Goal: Task Accomplishment & Management: Manage account settings

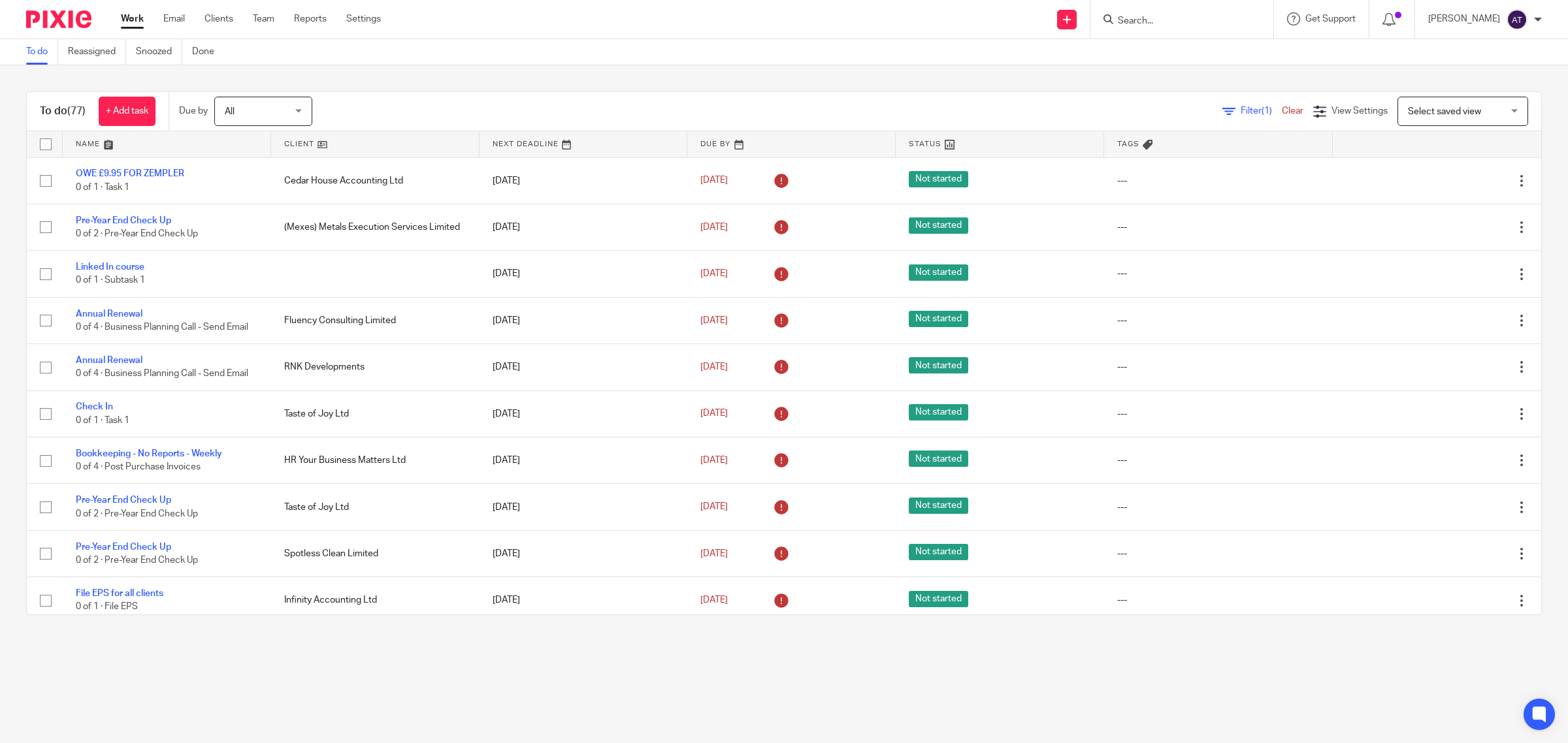
click at [1222, 112] on link "Filter (1)" at bounding box center [1252, 111] width 59 height 9
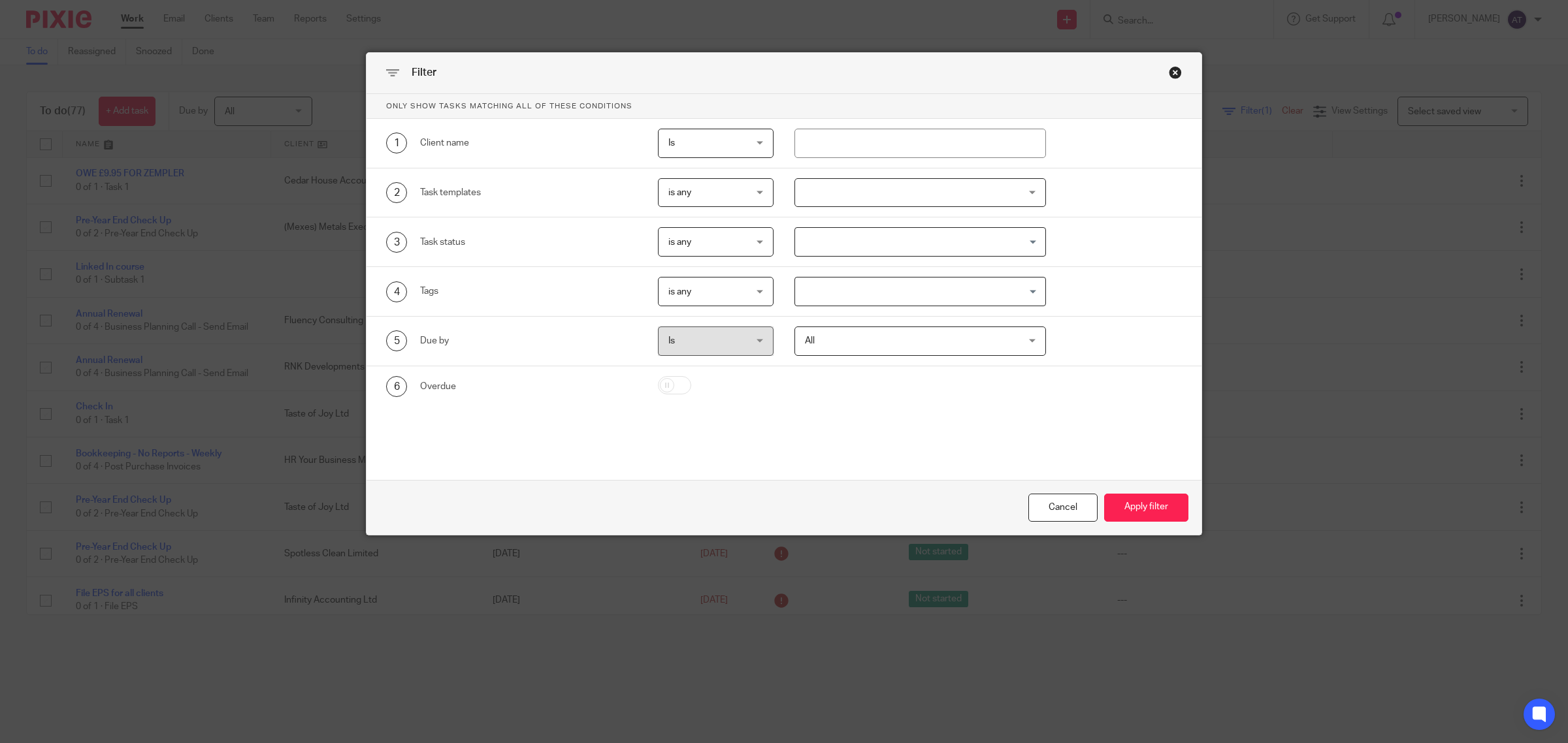
click at [863, 246] on input "Search for option" at bounding box center [917, 241] width 242 height 22
click at [854, 198] on div at bounding box center [920, 192] width 251 height 30
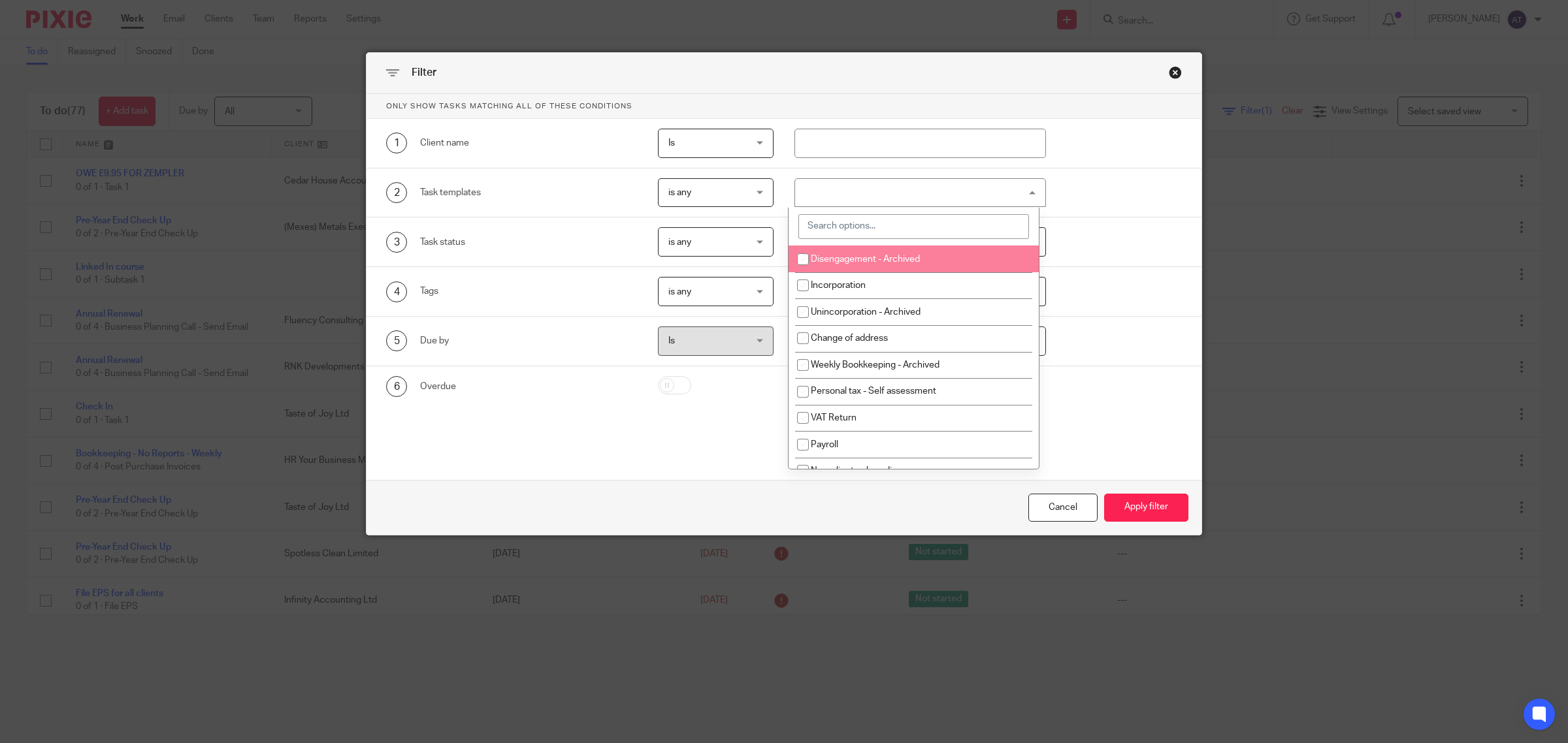
click at [850, 229] on input "search" at bounding box center [914, 227] width 230 height 25
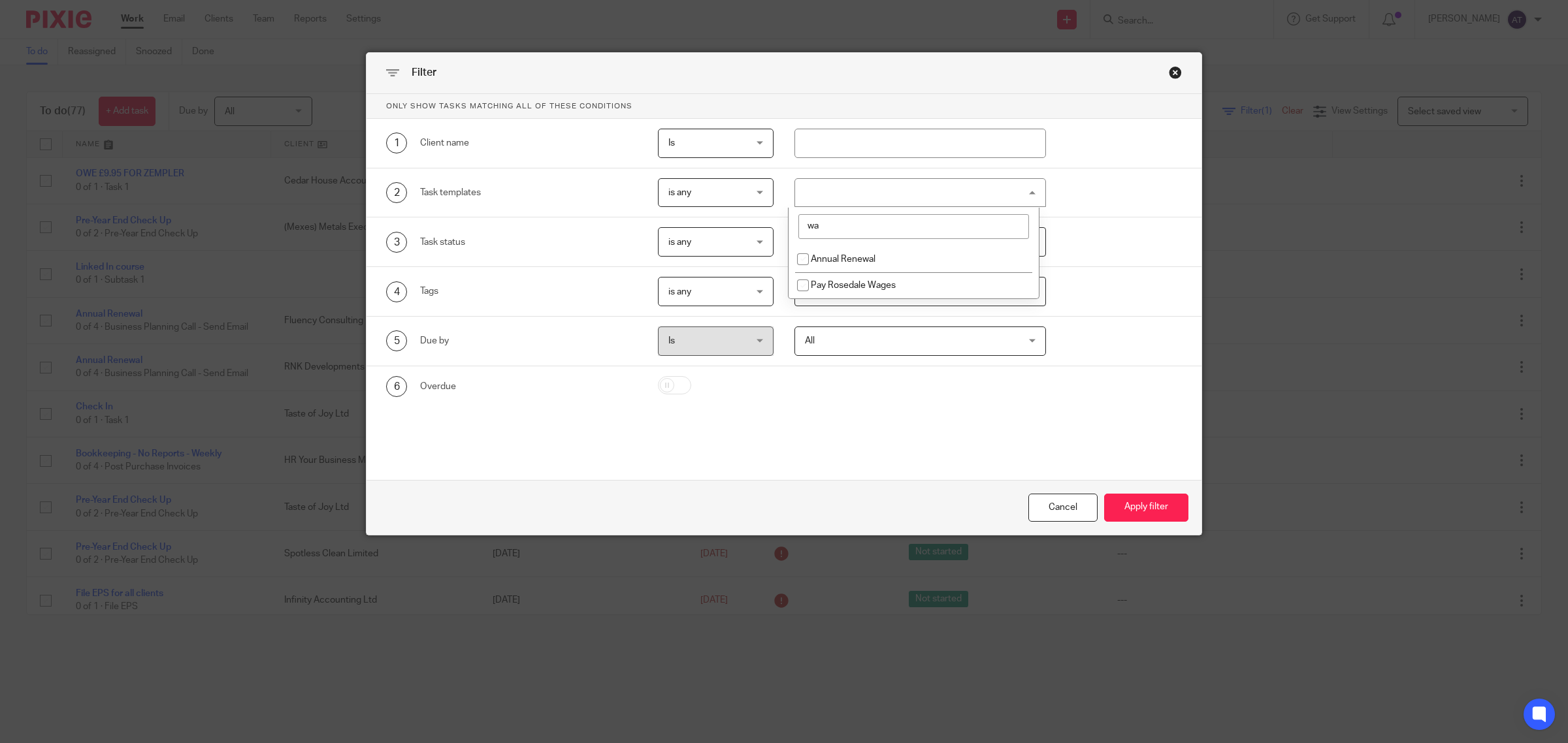
type input "w"
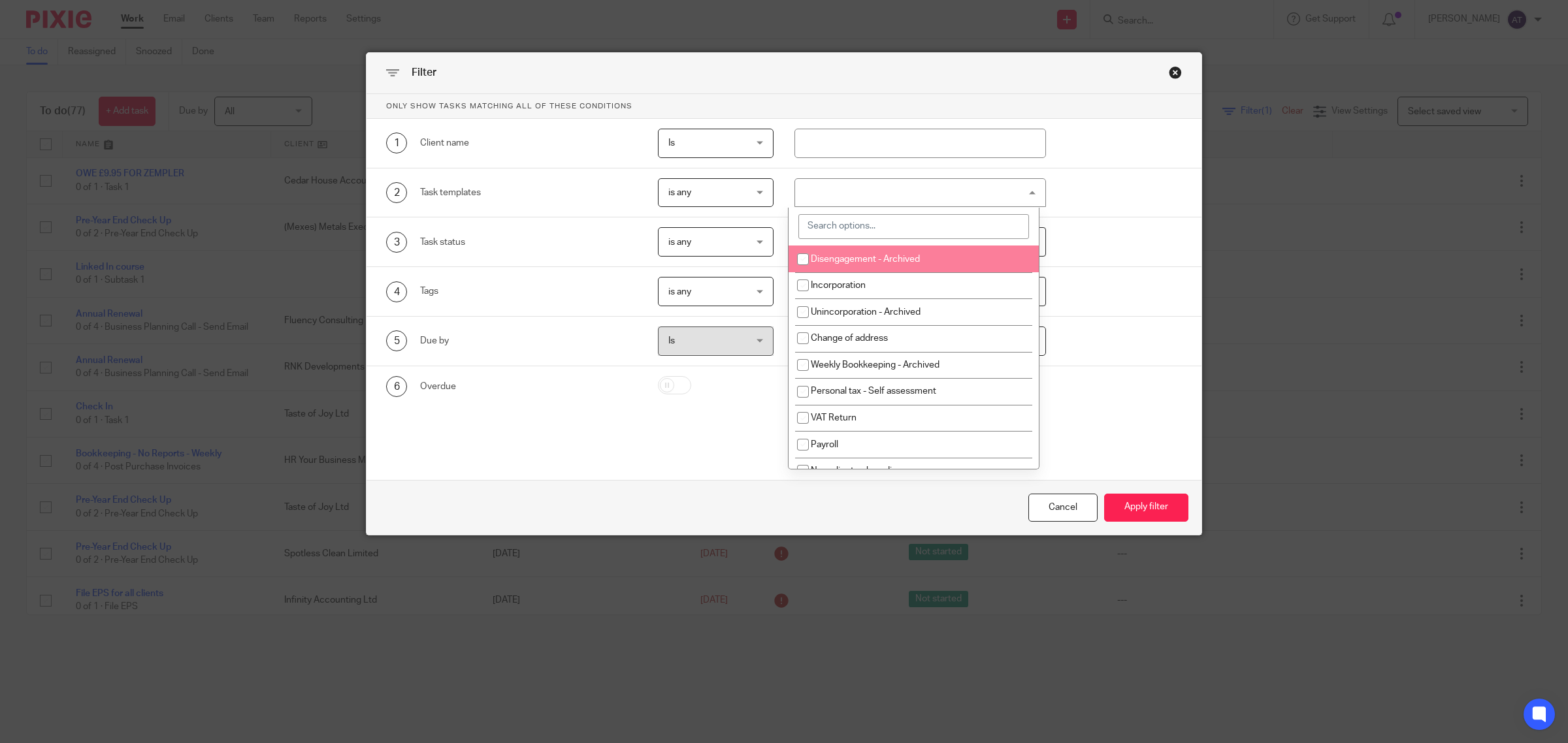
click at [729, 428] on div "Only show tasks matching all of these conditions 1 Client name Is Is Is Is not …" at bounding box center [784, 269] width 835 height 349
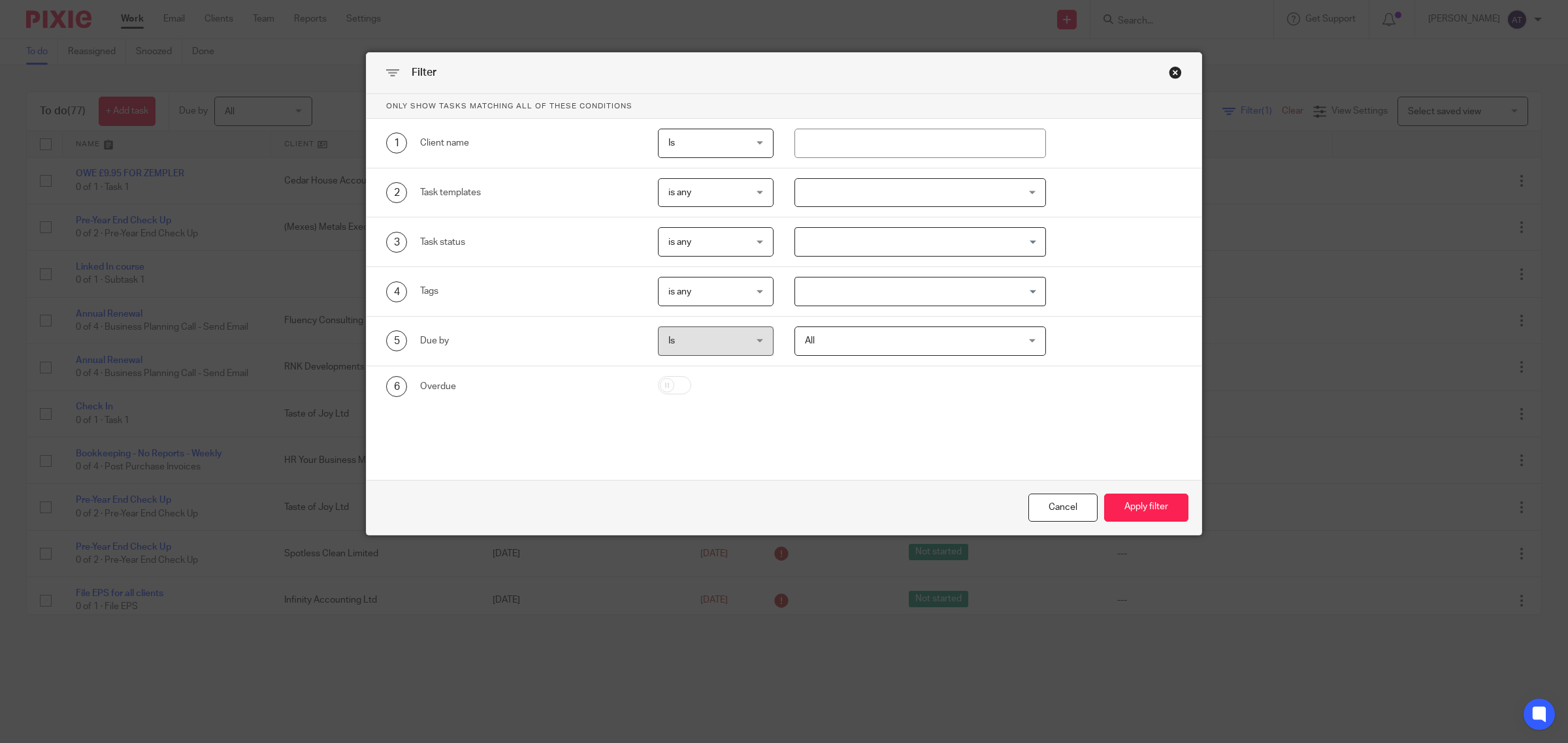
click at [847, 291] on input "Search for option" at bounding box center [917, 291] width 242 height 22
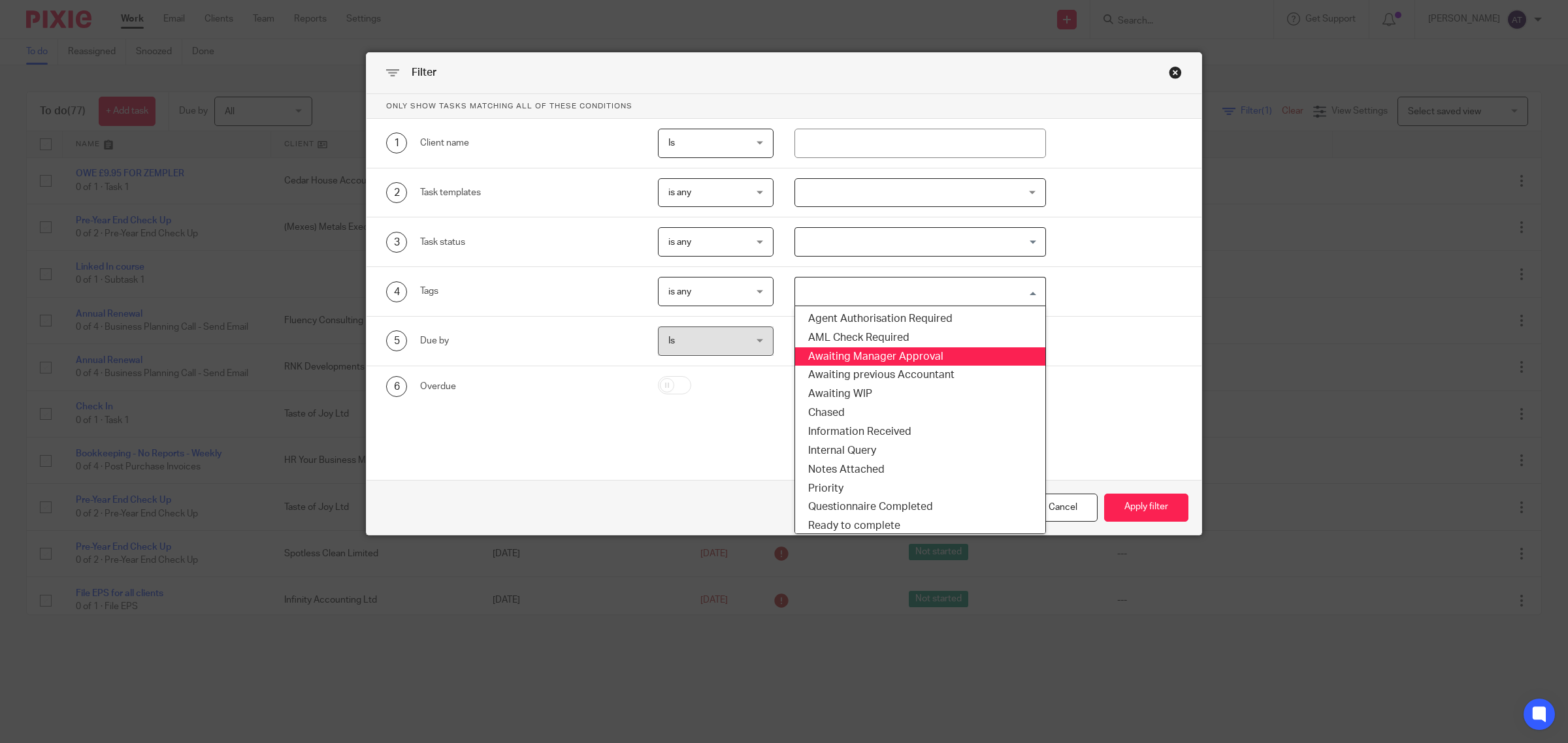
click at [861, 357] on li "Awaiting Manager Approval" at bounding box center [920, 356] width 250 height 19
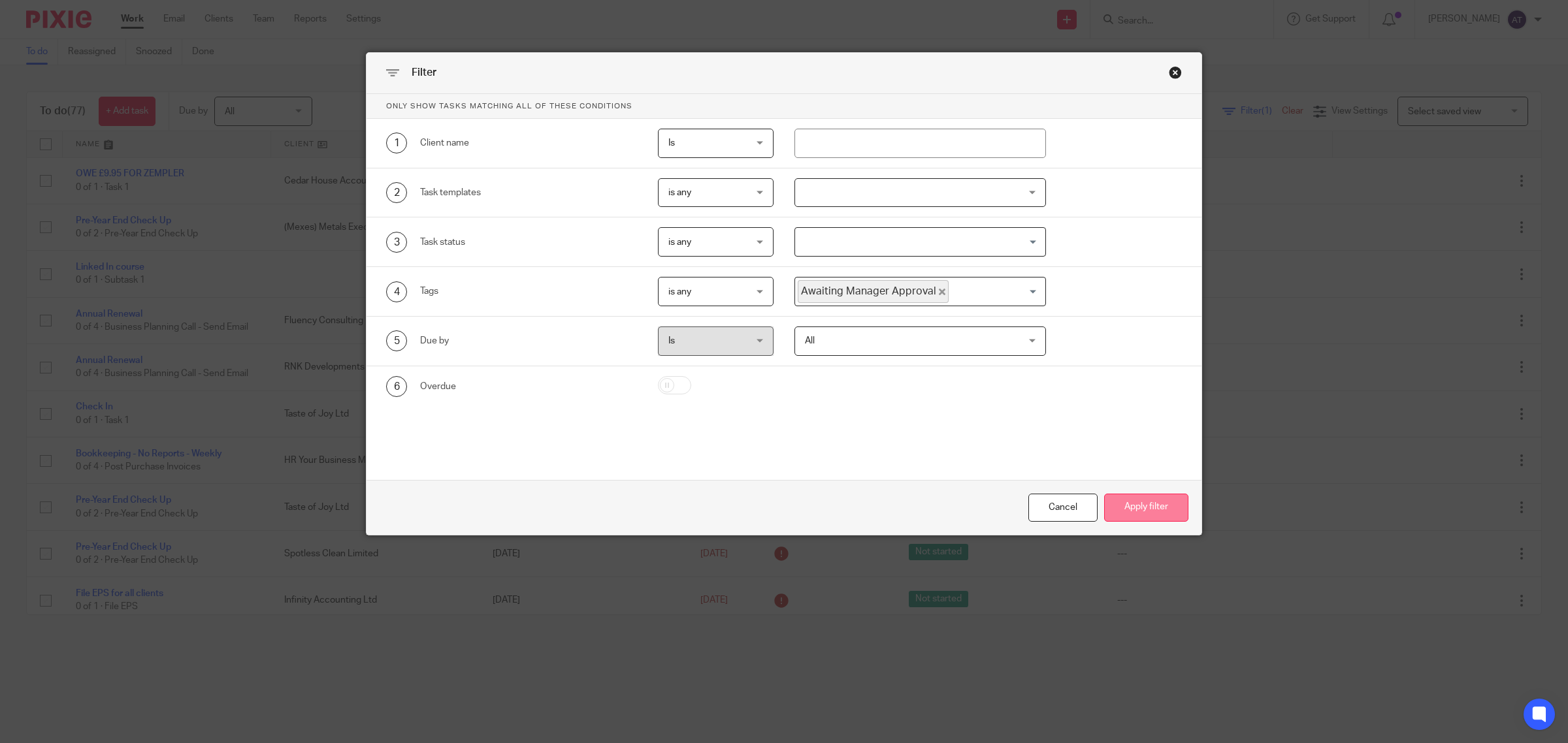
click at [1129, 511] on button "Apply filter" at bounding box center [1147, 507] width 85 height 28
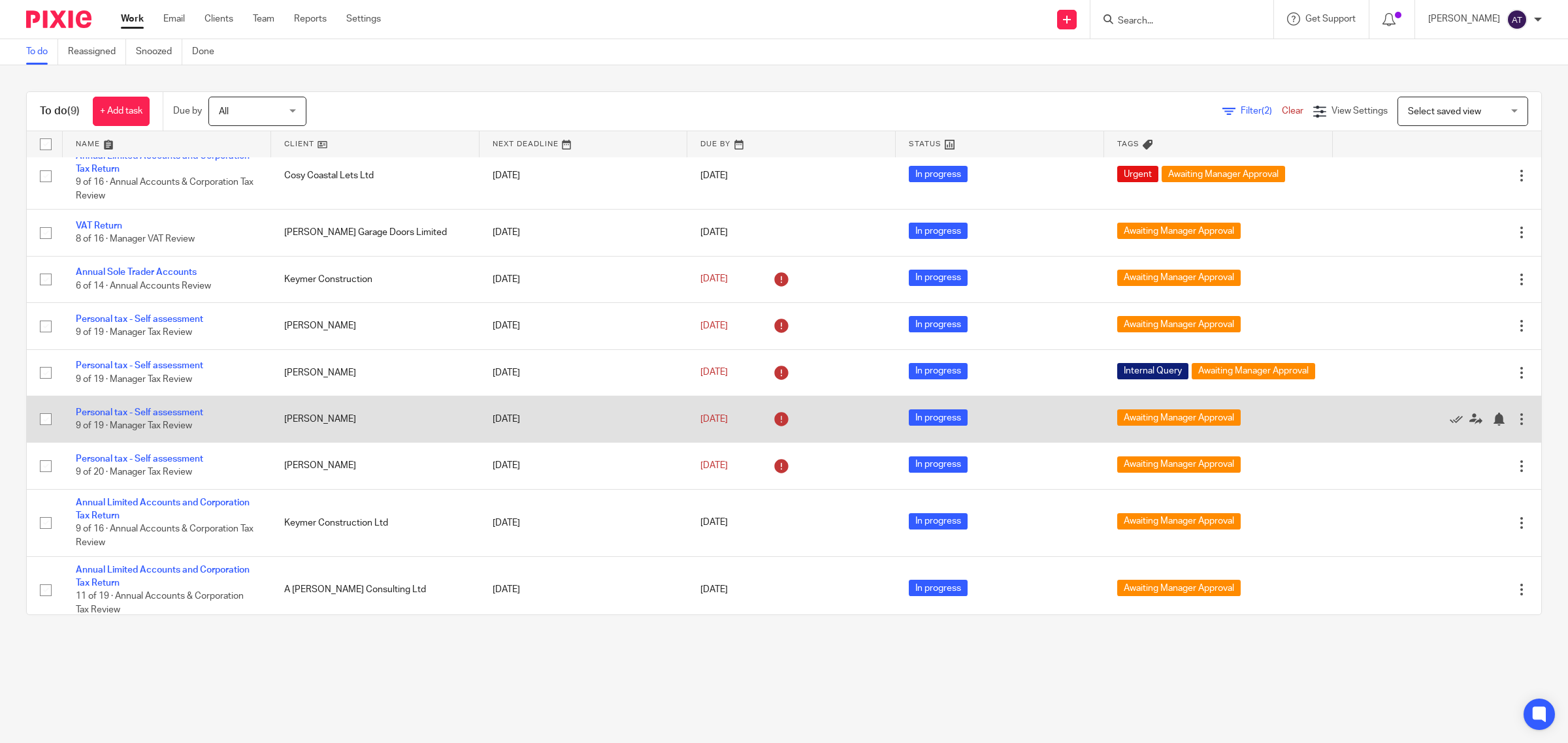
scroll to position [30, 0]
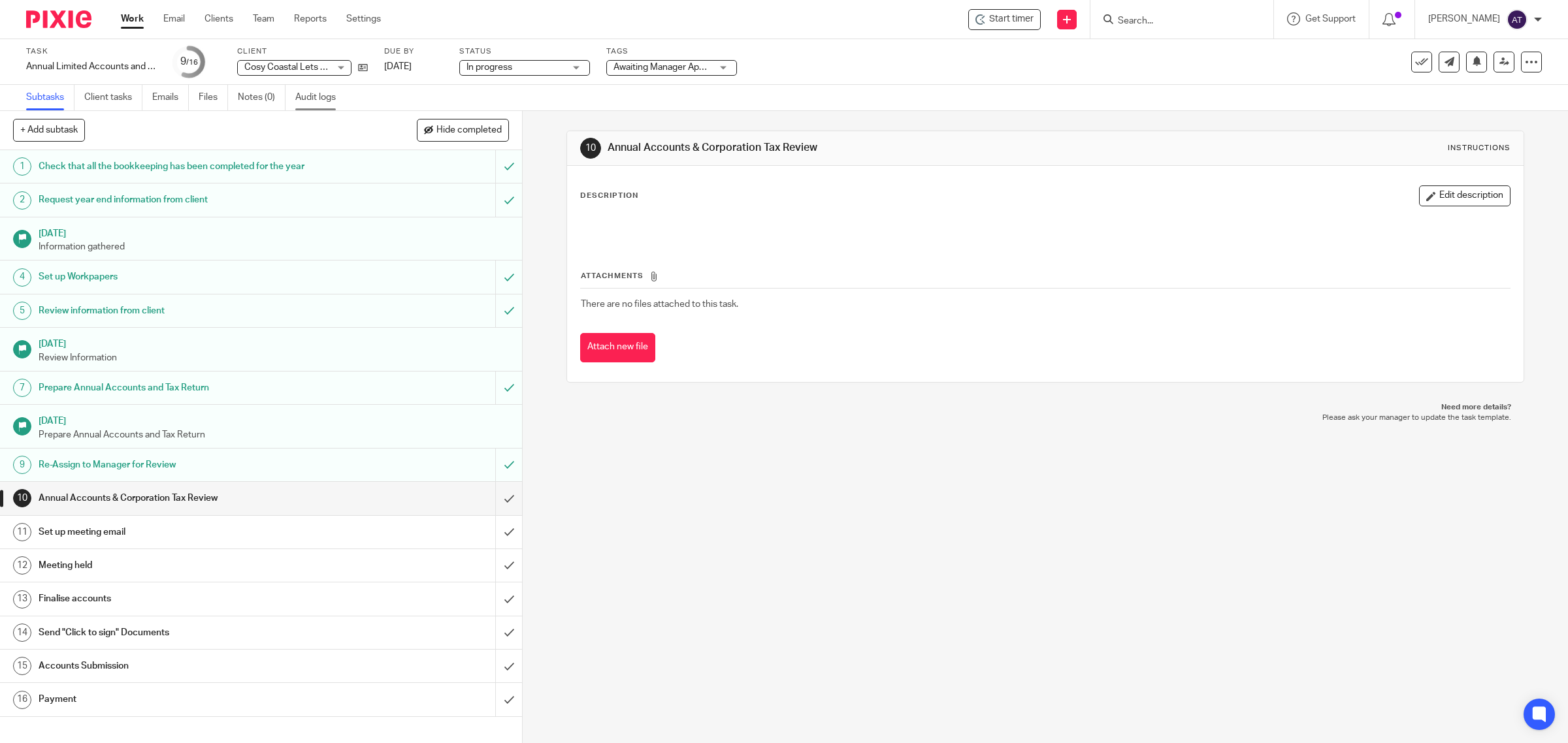
click at [322, 100] on link "Audit logs" at bounding box center [320, 97] width 50 height 25
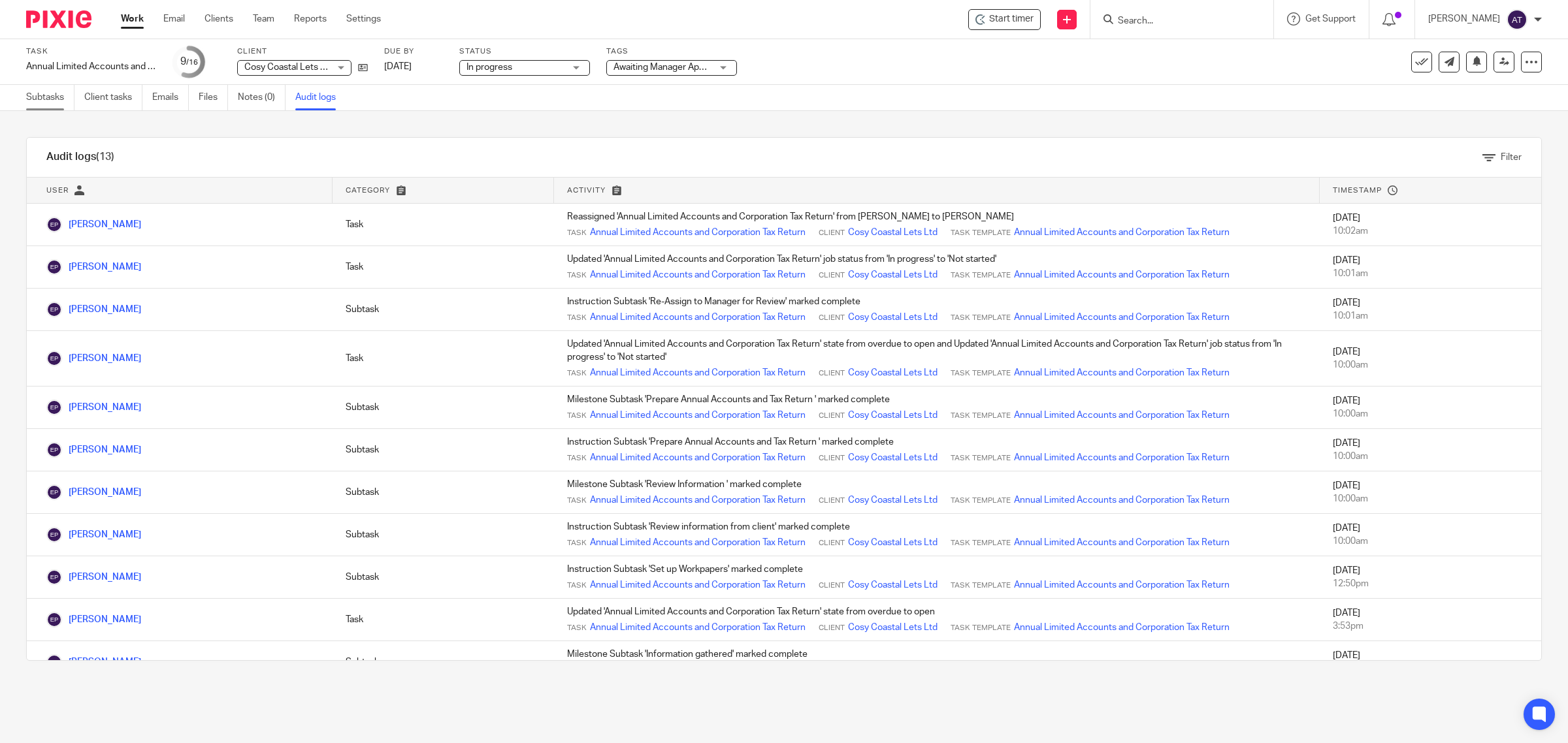
click at [54, 102] on link "Subtasks" at bounding box center [50, 97] width 49 height 25
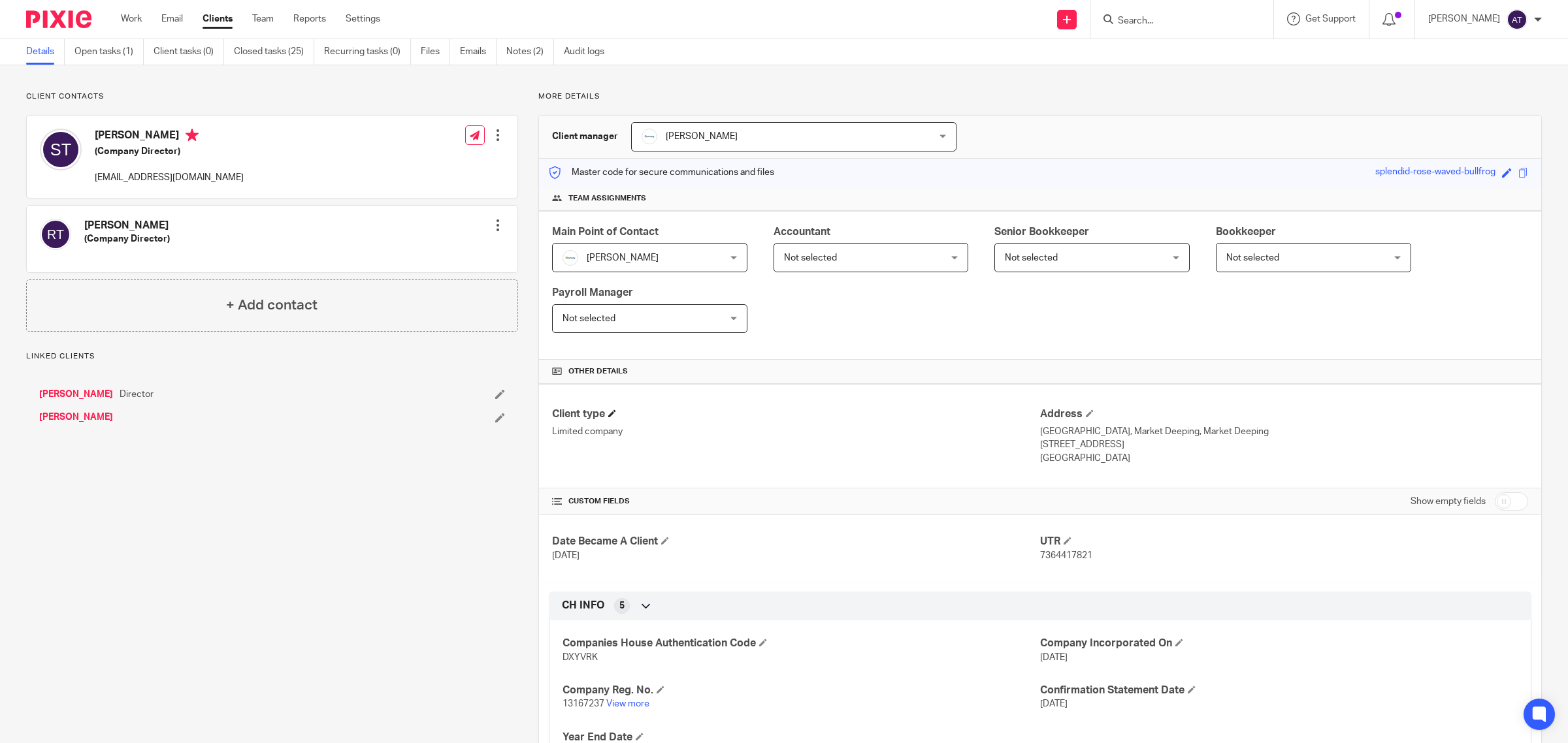
scroll to position [118, 0]
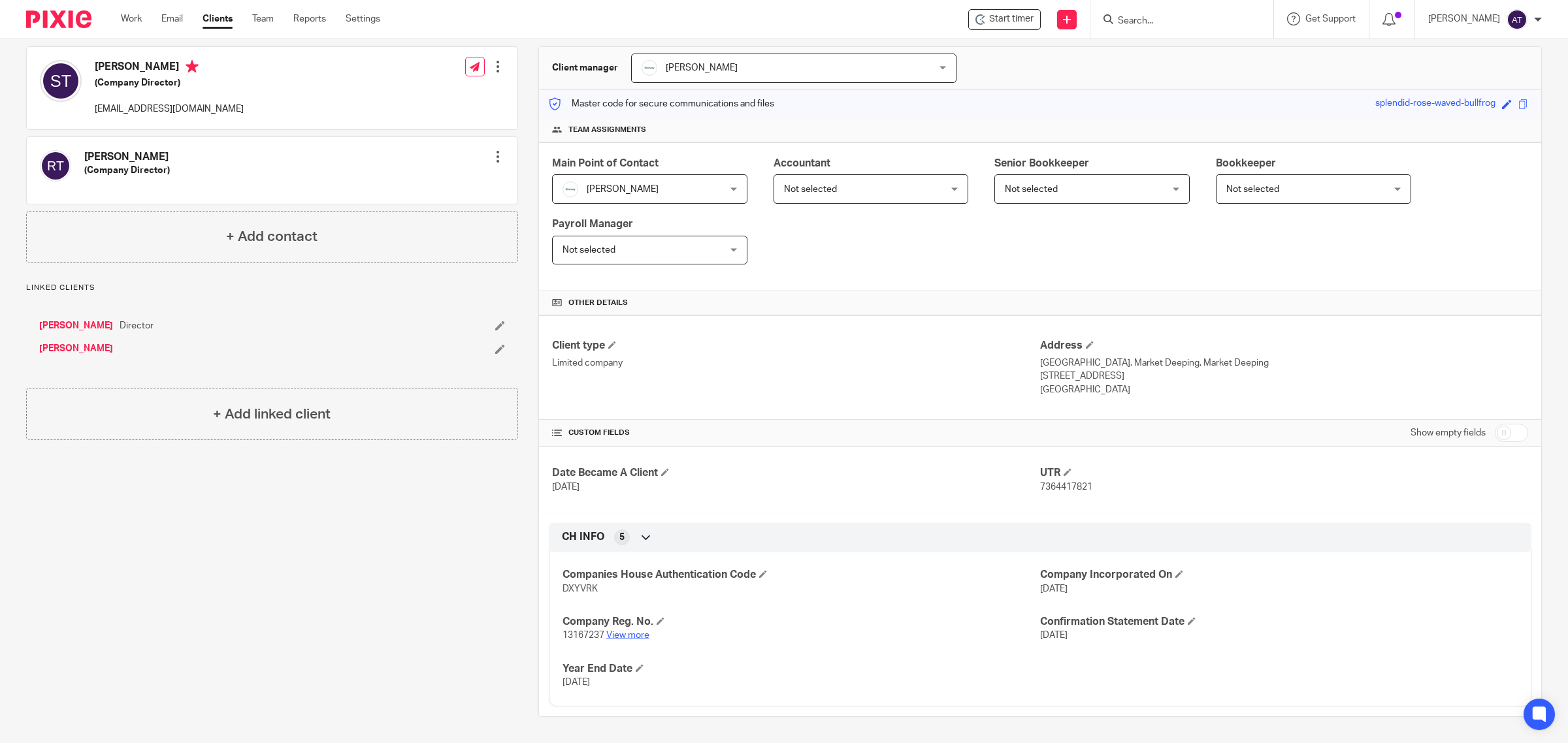
click at [630, 637] on link "View more" at bounding box center [628, 635] width 43 height 9
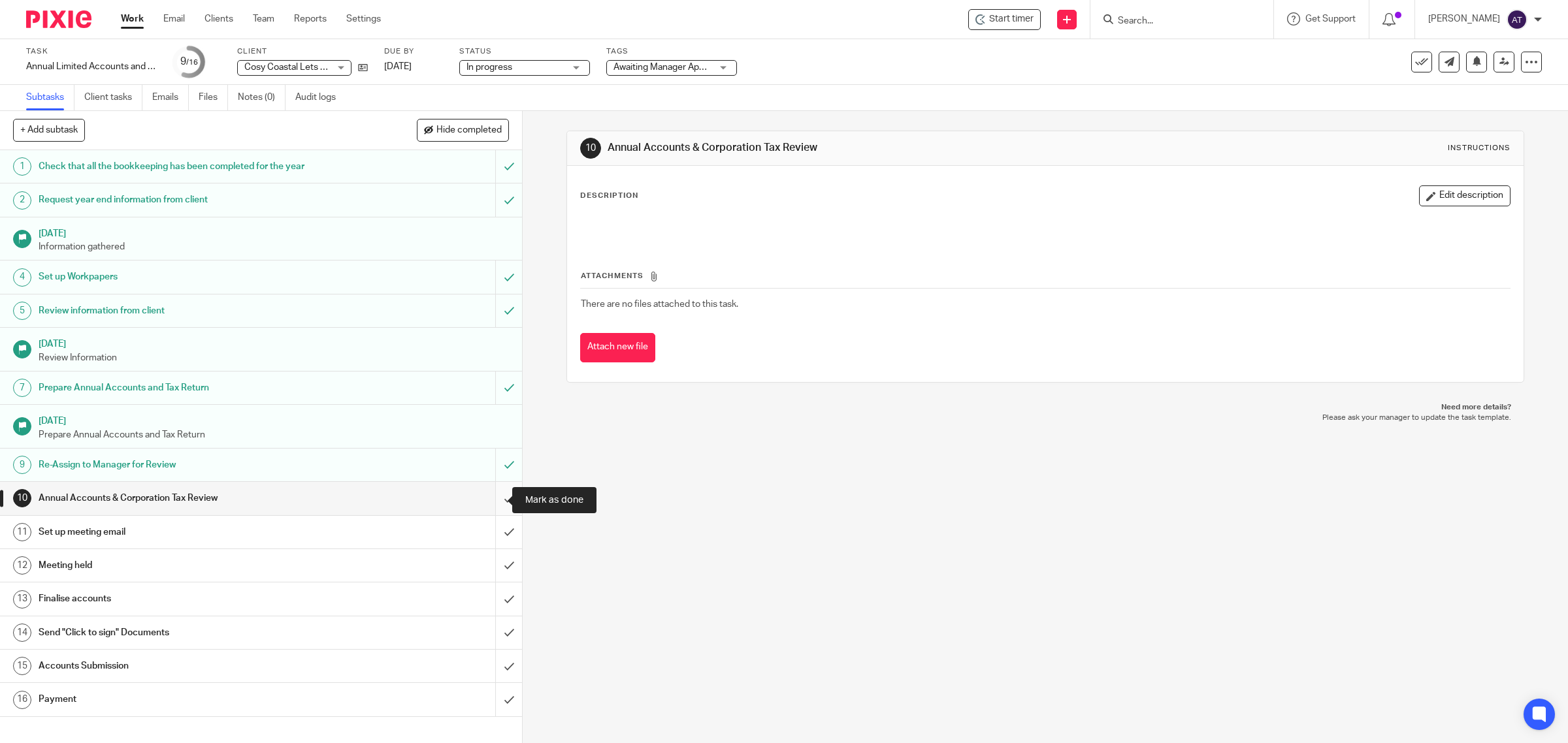
click at [493, 500] on input "submit" at bounding box center [261, 498] width 522 height 32
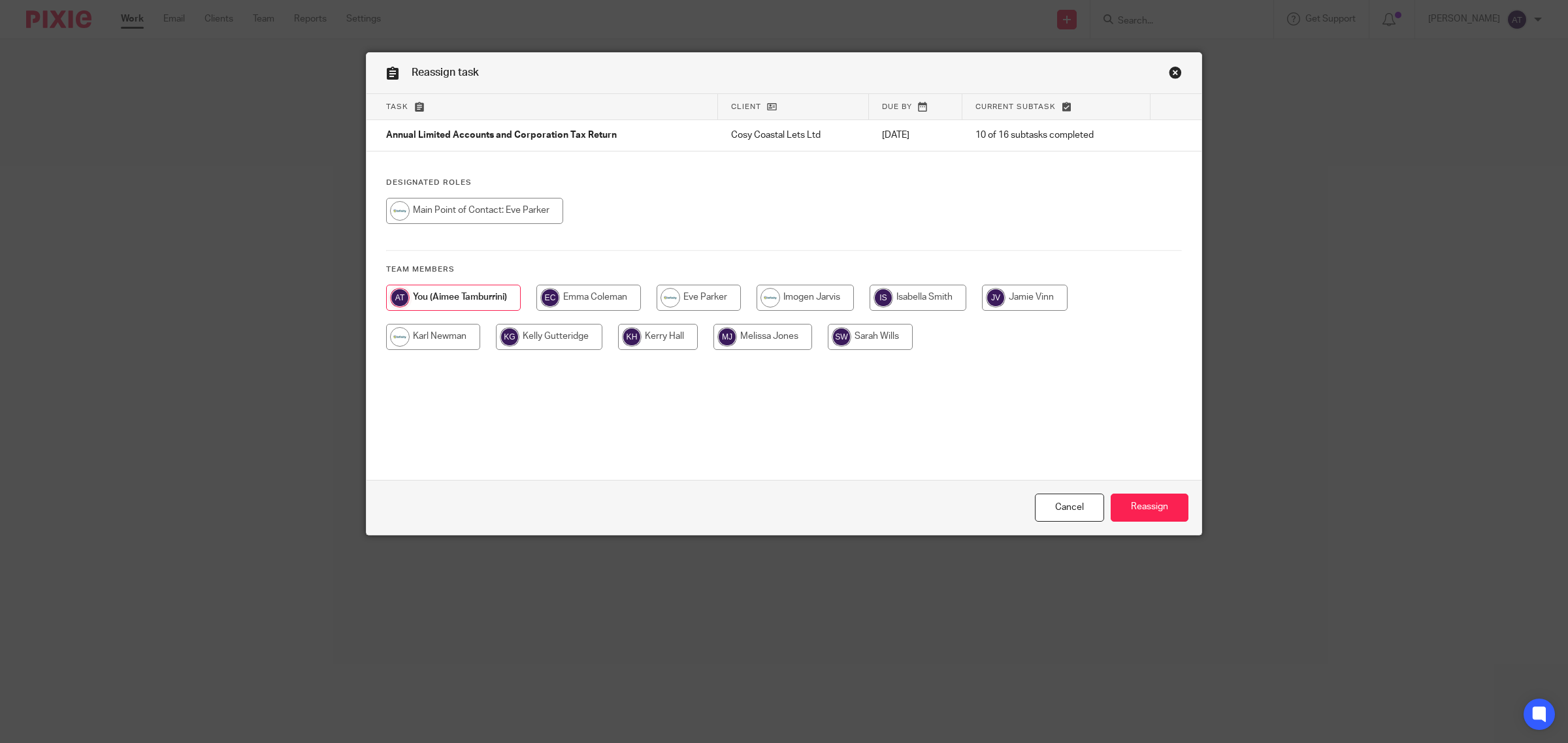
click at [696, 304] on input "radio" at bounding box center [698, 297] width 85 height 26
radio input "true"
click at [1152, 506] on input "Reassign" at bounding box center [1149, 507] width 77 height 28
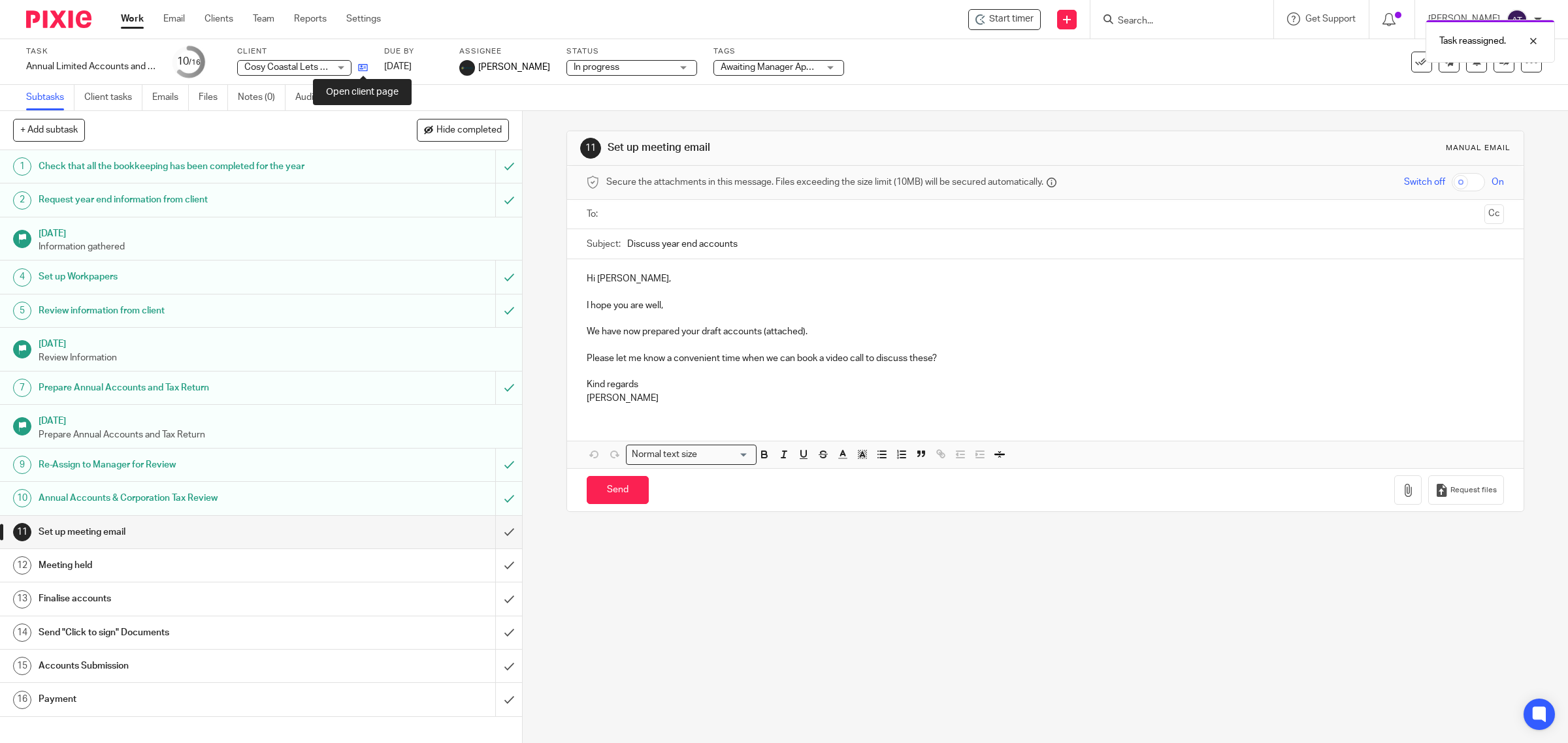
click at [361, 69] on icon at bounding box center [363, 67] width 10 height 10
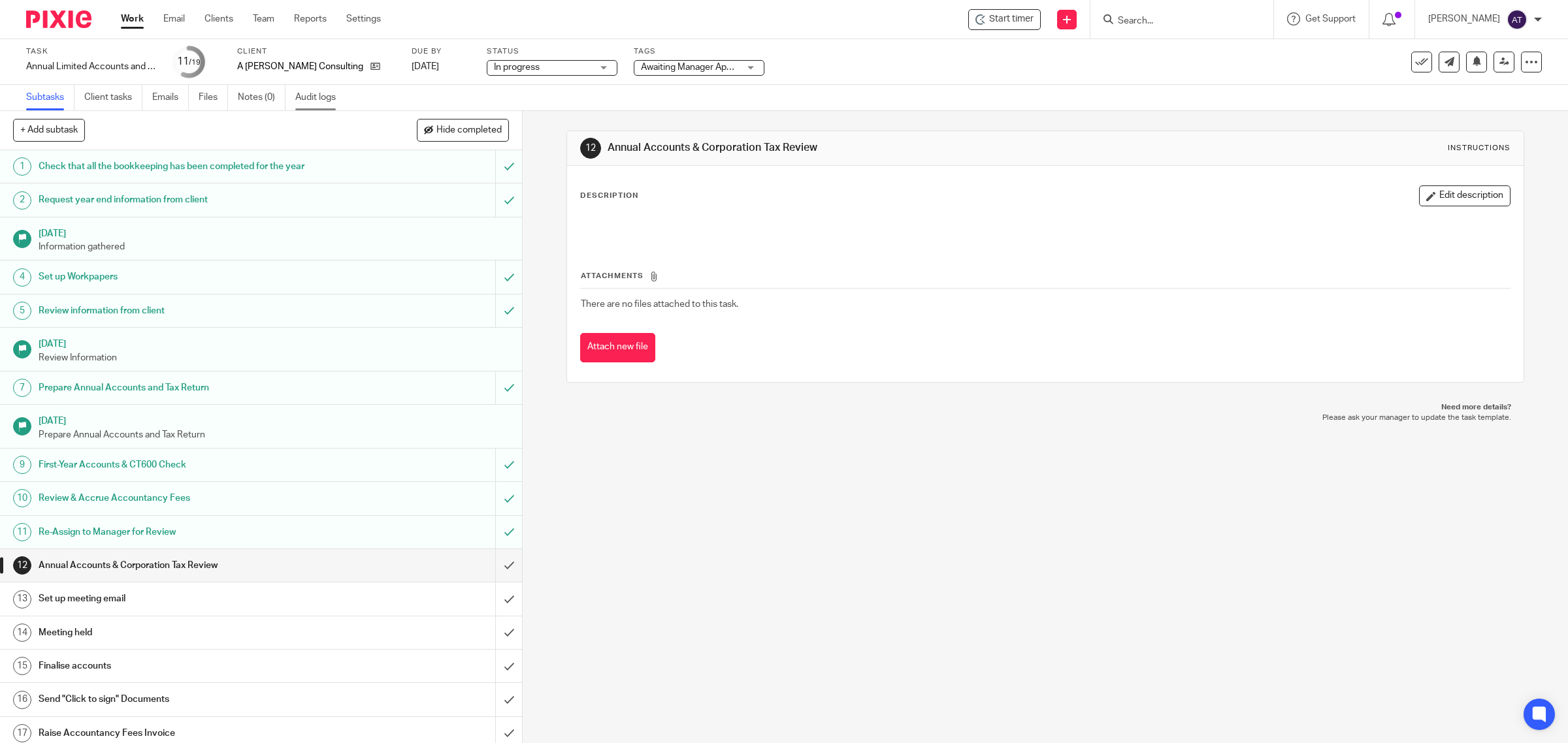
click at [311, 90] on link "Audit logs" at bounding box center [320, 97] width 50 height 25
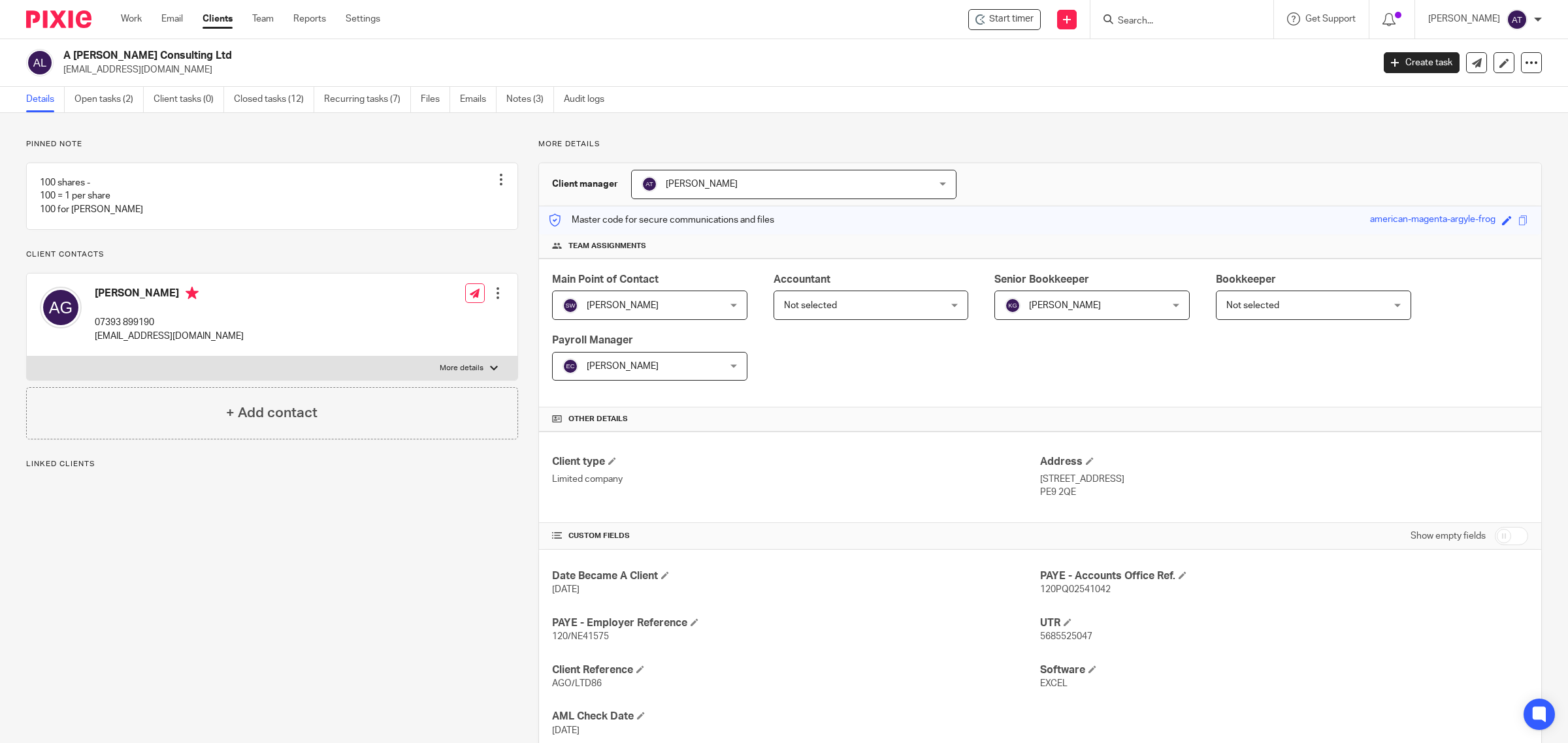
scroll to position [282, 0]
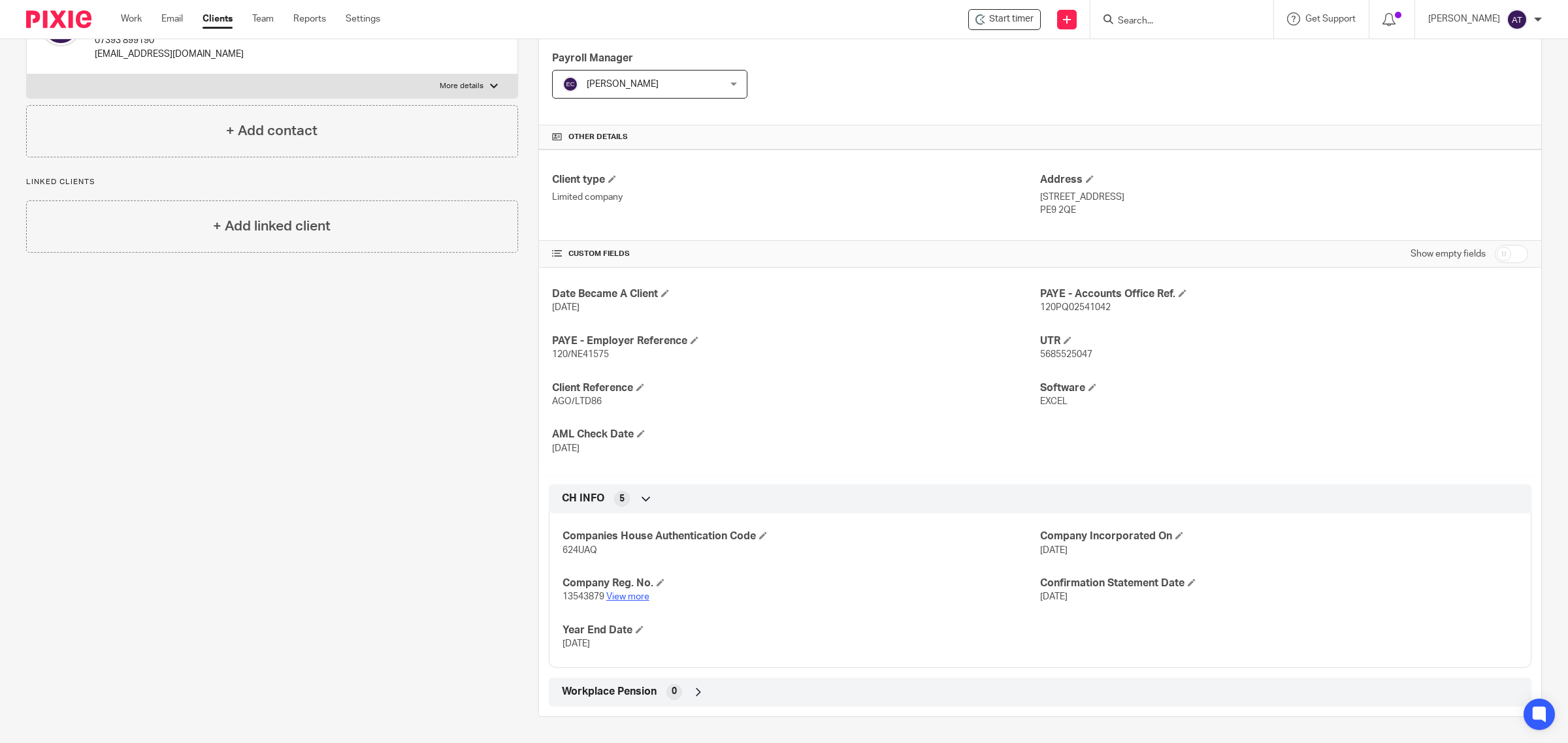
click at [625, 595] on link "View more" at bounding box center [628, 596] width 43 height 9
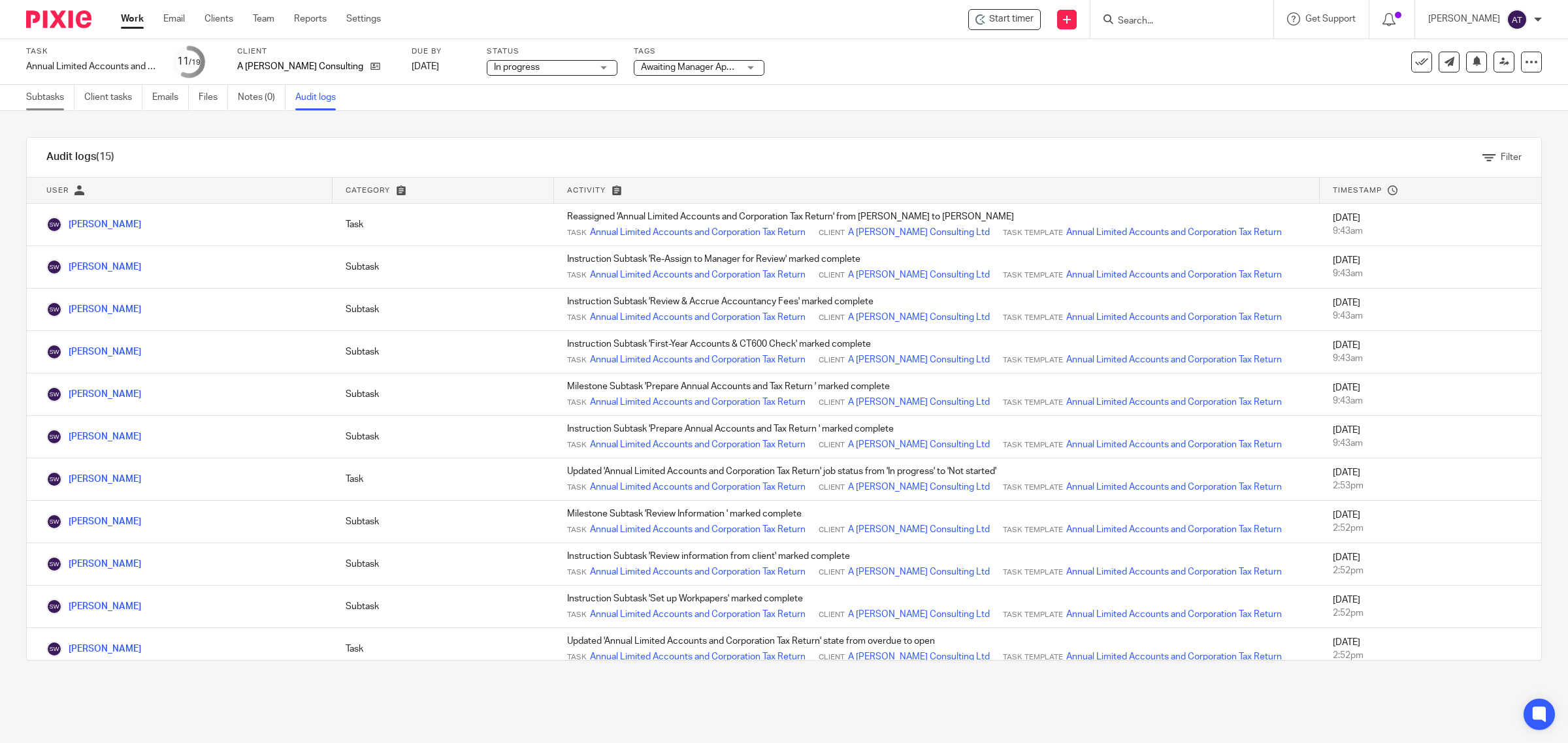
click at [36, 100] on link "Subtasks" at bounding box center [50, 97] width 49 height 25
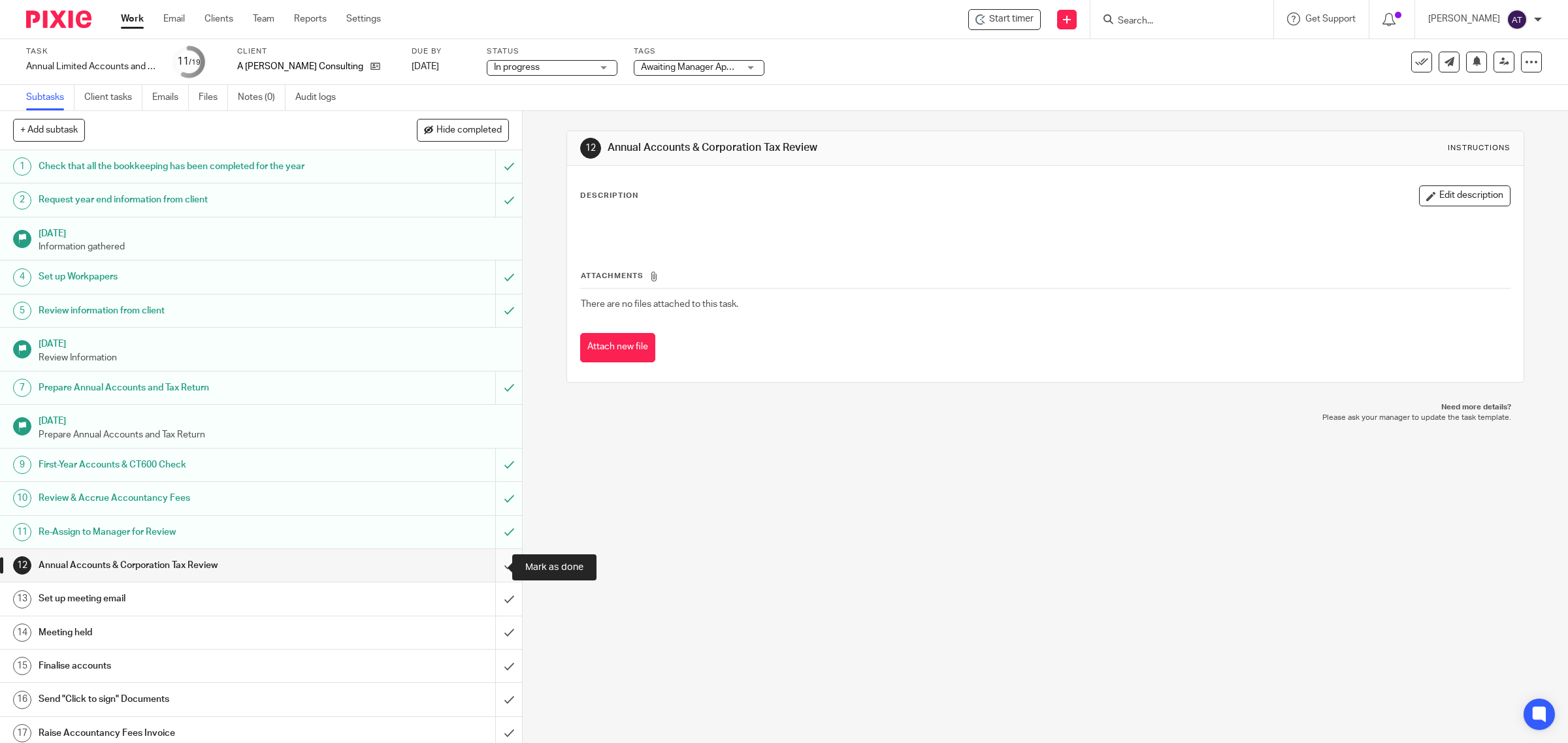
click at [491, 569] on input "submit" at bounding box center [261, 565] width 522 height 32
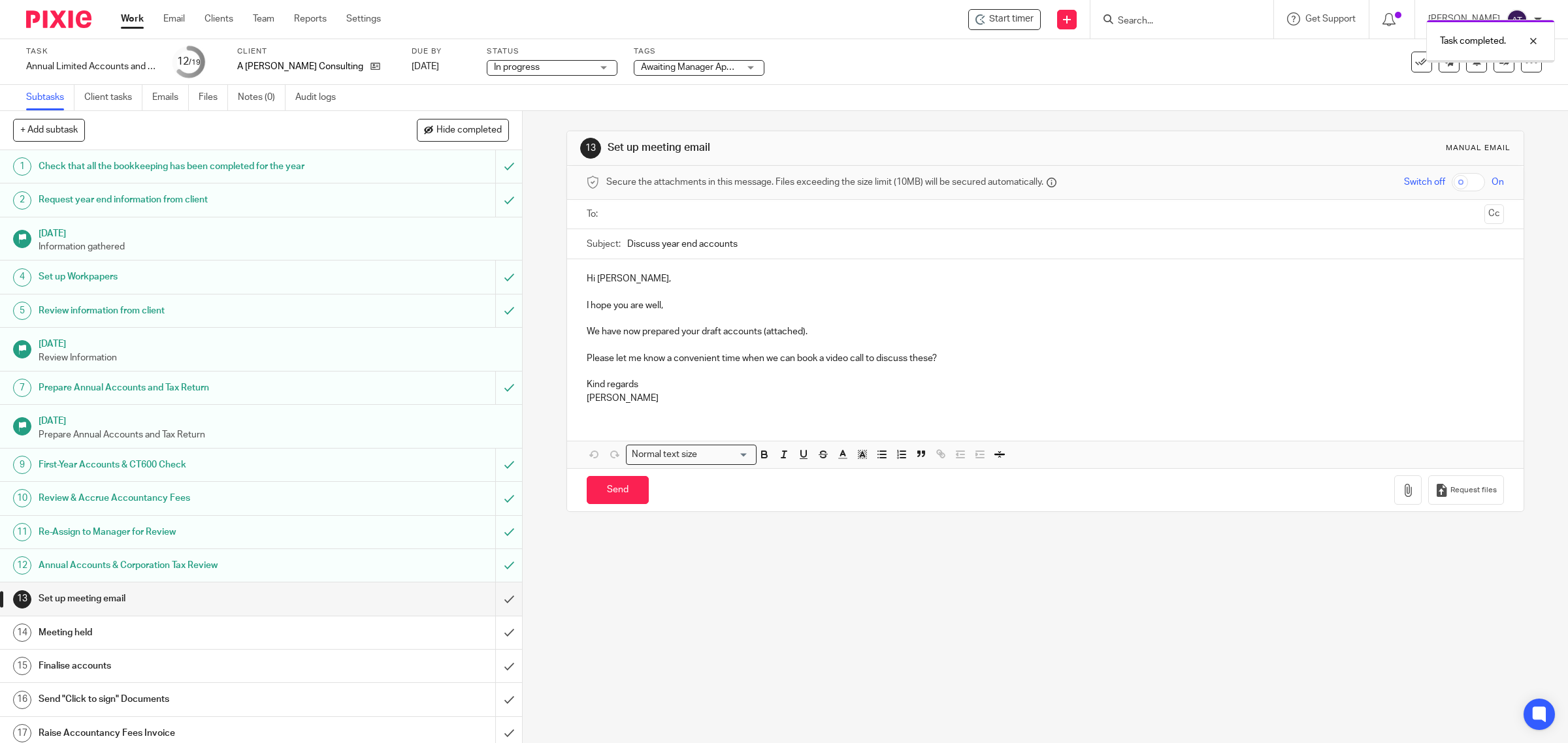
click at [1497, 60] on div at bounding box center [1491, 61] width 128 height 2
click at [1500, 62] on icon at bounding box center [1504, 61] width 10 height 10
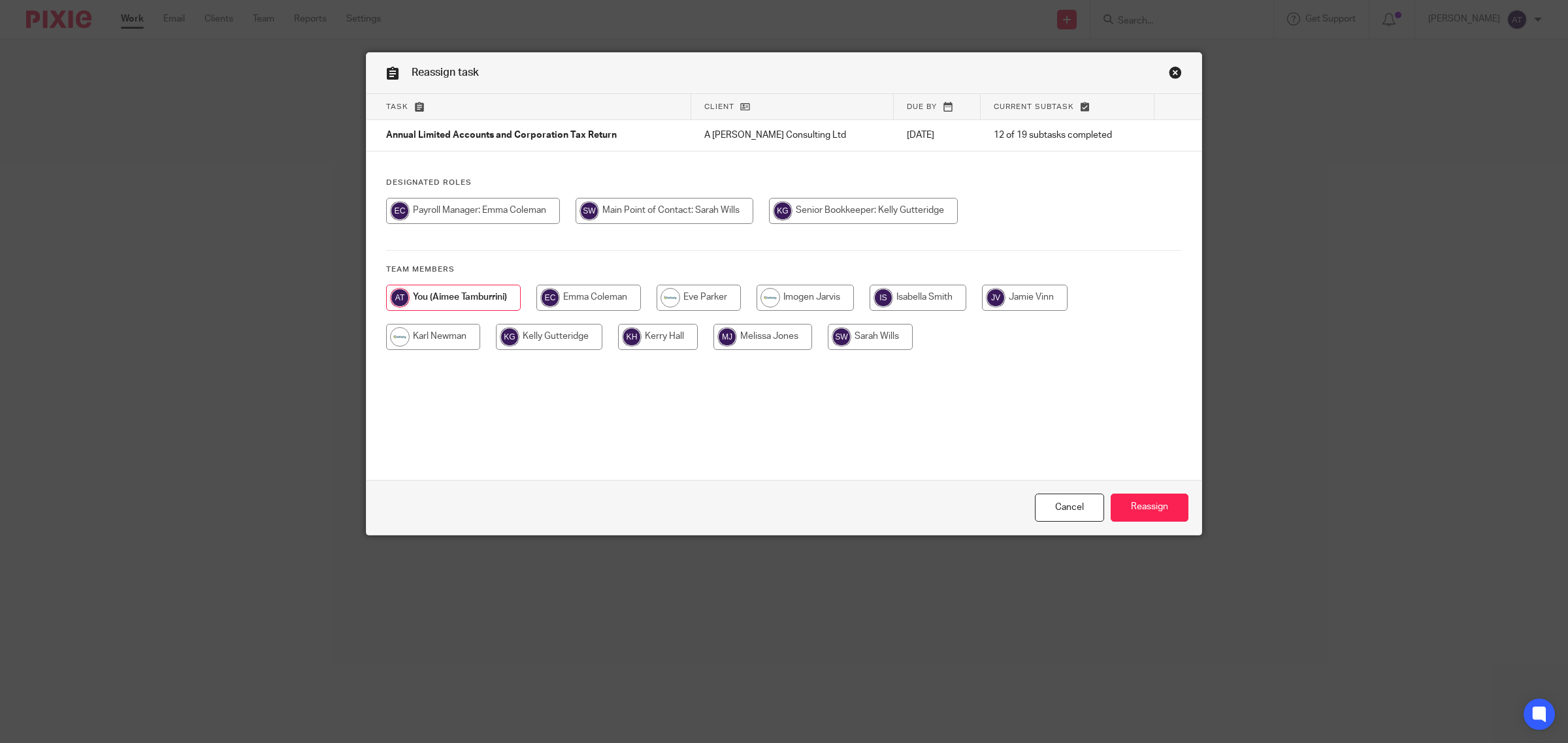
click at [876, 337] on input "radio" at bounding box center [870, 336] width 85 height 26
radio input "true"
click at [1163, 507] on input "Reassign" at bounding box center [1149, 507] width 77 height 28
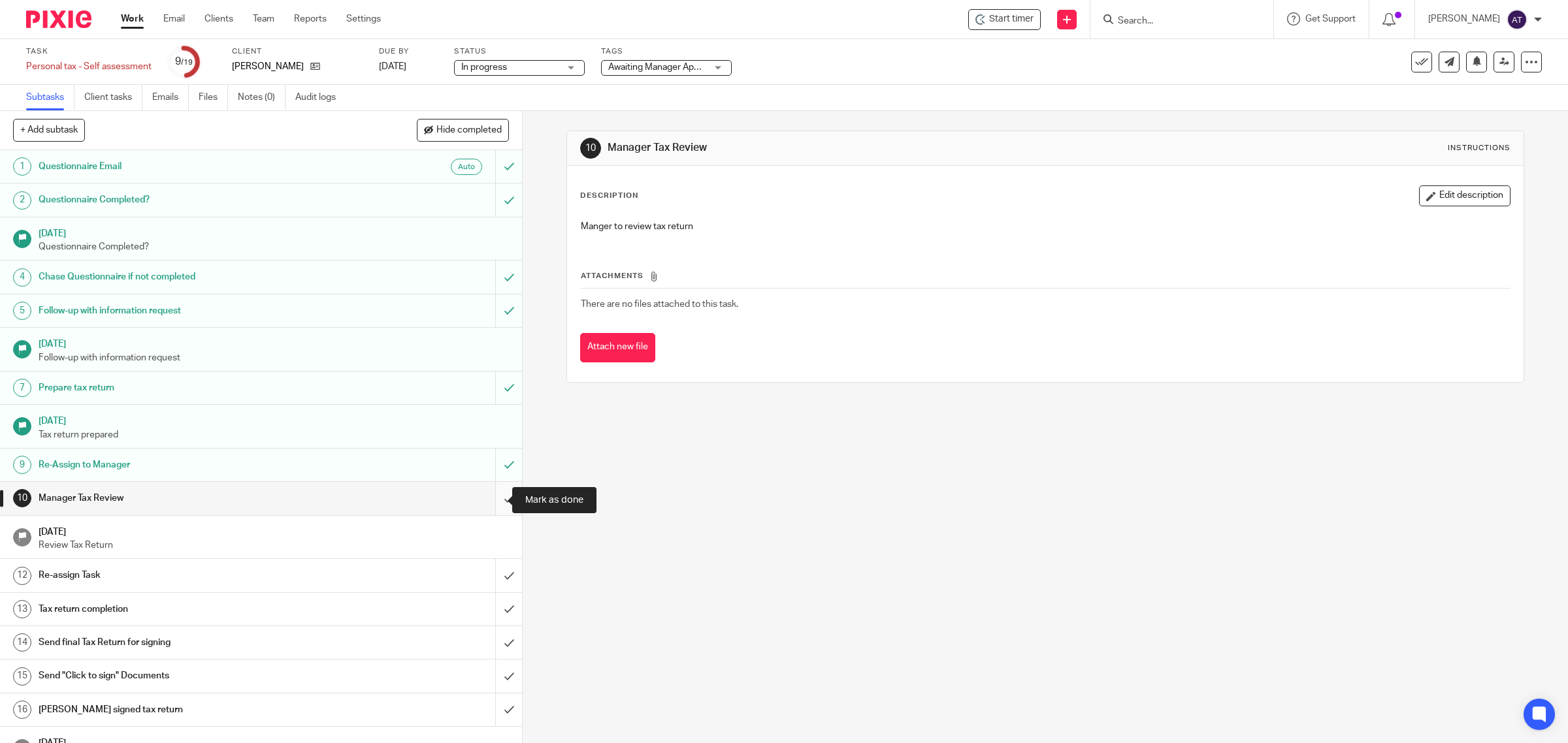
click at [494, 504] on input "submit" at bounding box center [261, 498] width 522 height 32
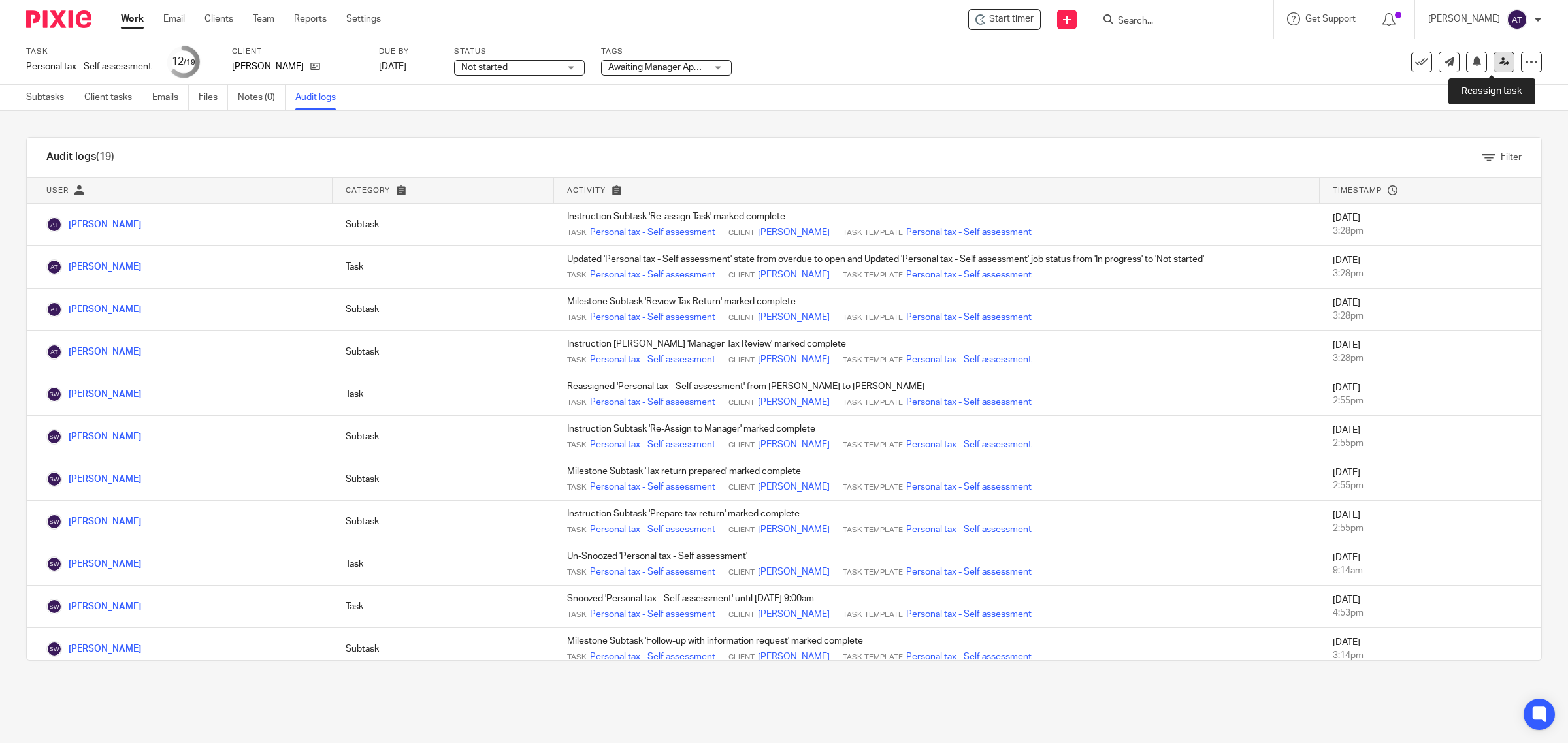
click at [1500, 60] on icon at bounding box center [1504, 61] width 10 height 10
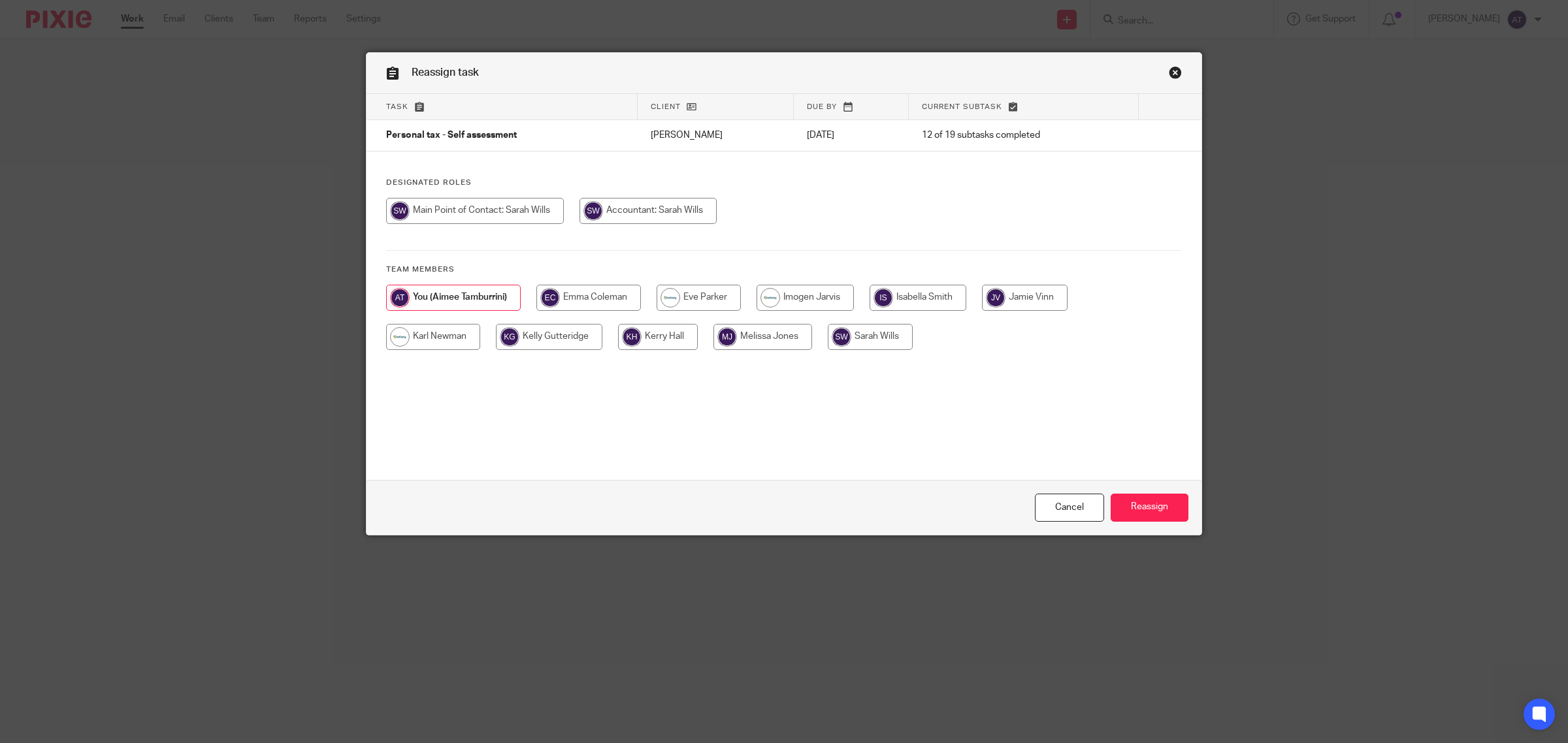
click at [879, 335] on input "radio" at bounding box center [870, 336] width 85 height 26
radio input "true"
click at [1148, 509] on input "Reassign" at bounding box center [1149, 507] width 77 height 28
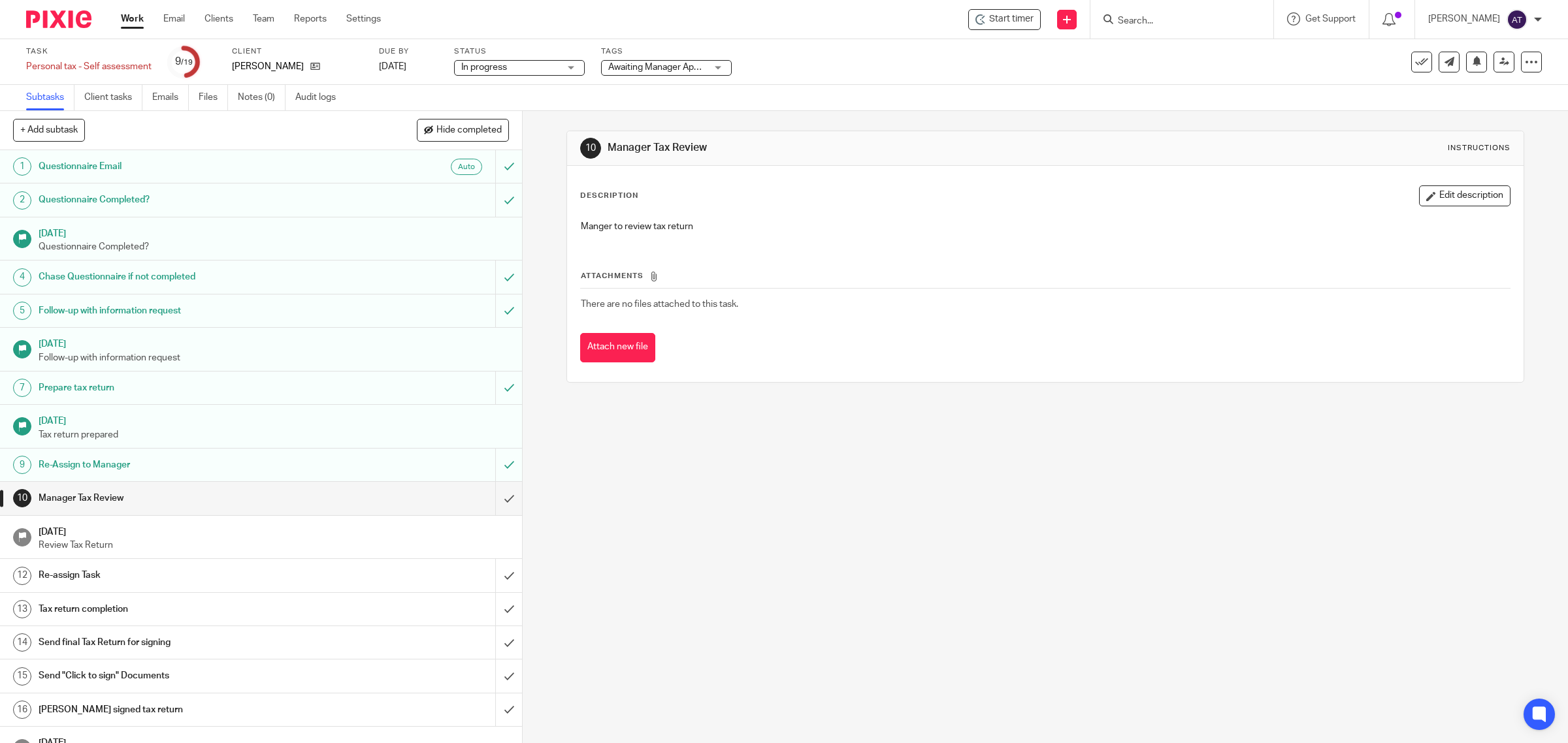
click at [693, 66] on span "Awaiting Manager Approval + 1" at bounding box center [671, 67] width 125 height 9
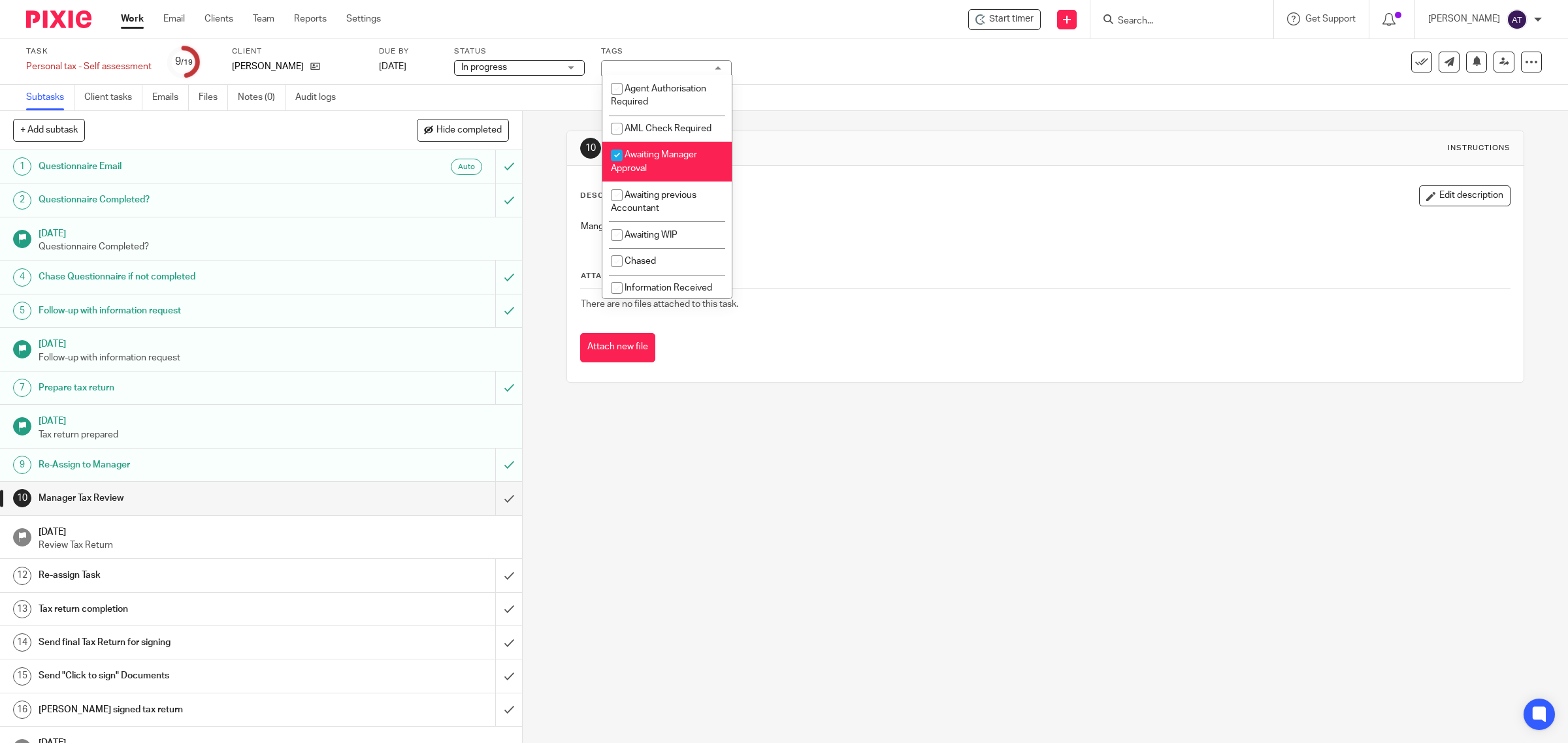
click at [662, 175] on li "Awaiting Manager Approval" at bounding box center [667, 162] width 130 height 40
checkbox input "false"
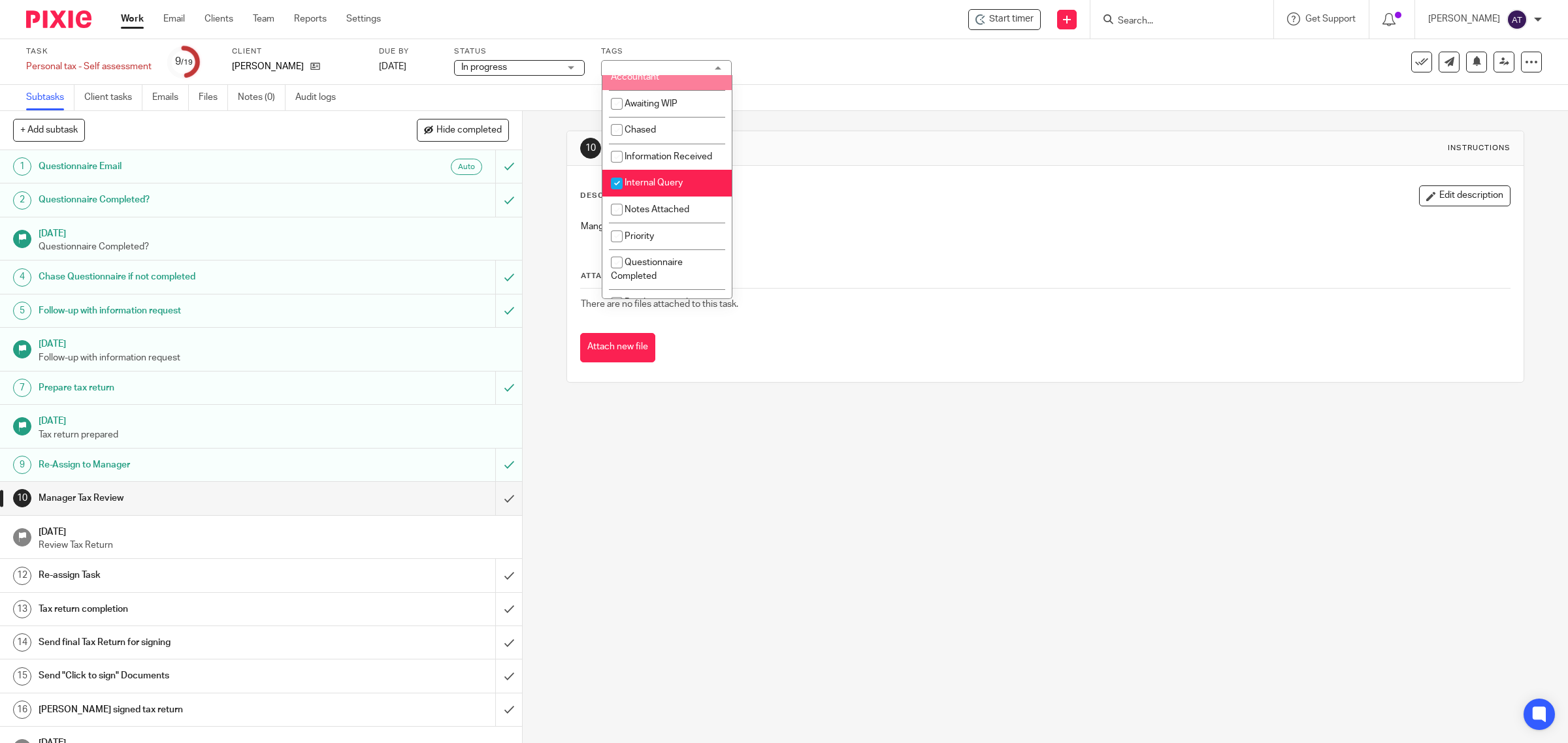
scroll to position [163, 0]
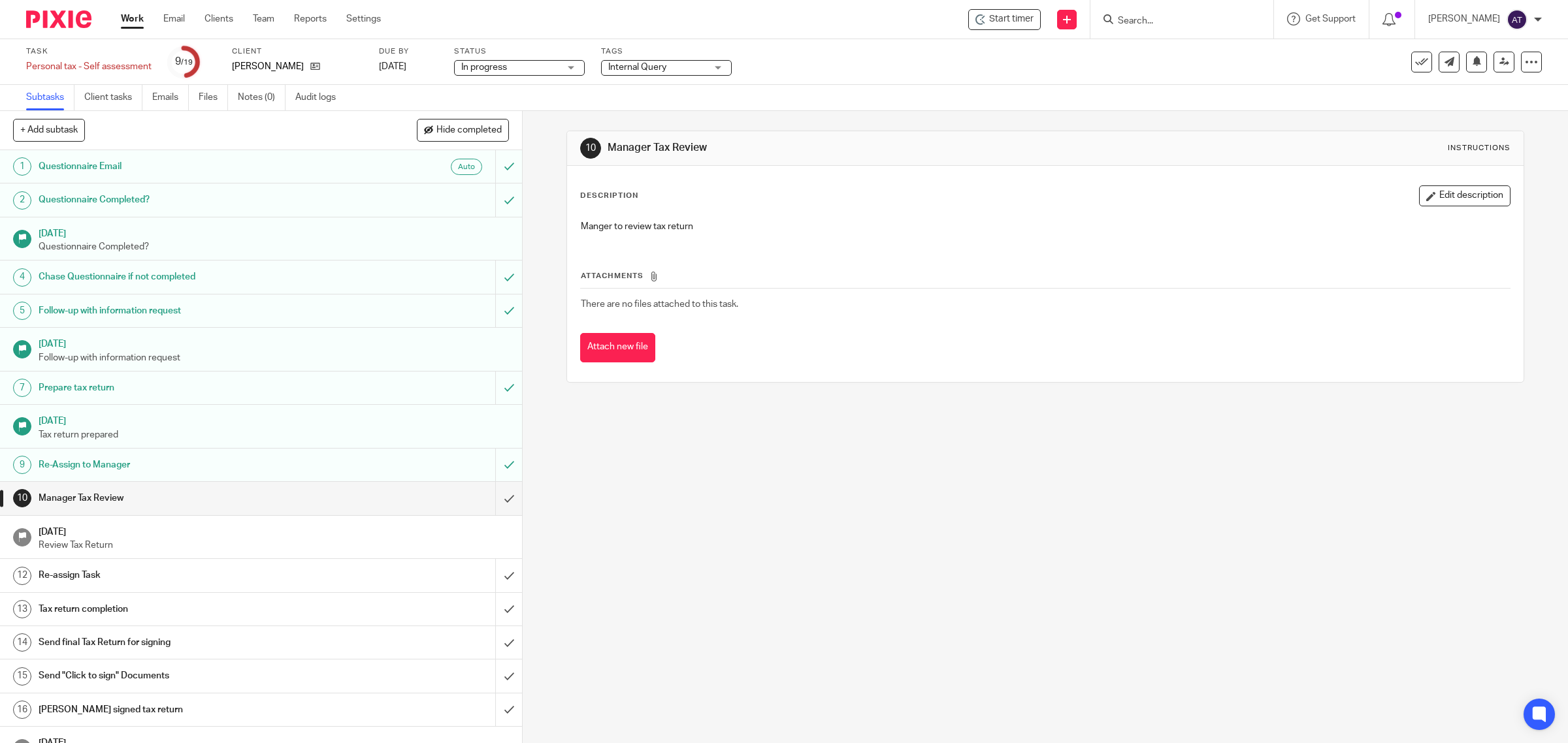
click at [635, 523] on div "10 Manager Tax Review Instructions Description Edit description Manger to revie…" at bounding box center [1045, 426] width 1045 height 632
click at [308, 98] on link "Audit logs" at bounding box center [320, 97] width 50 height 25
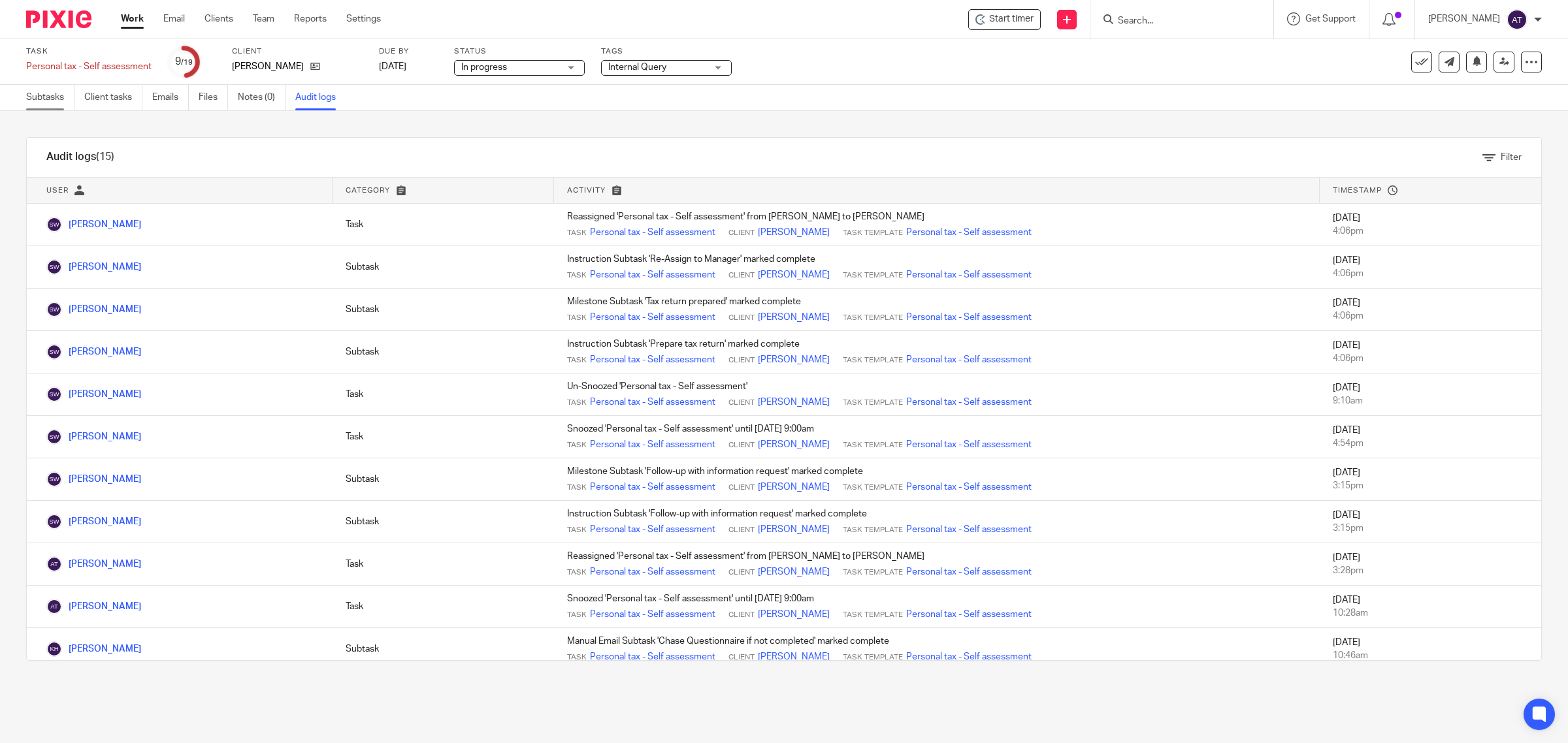
click at [48, 104] on link "Subtasks" at bounding box center [50, 97] width 49 height 25
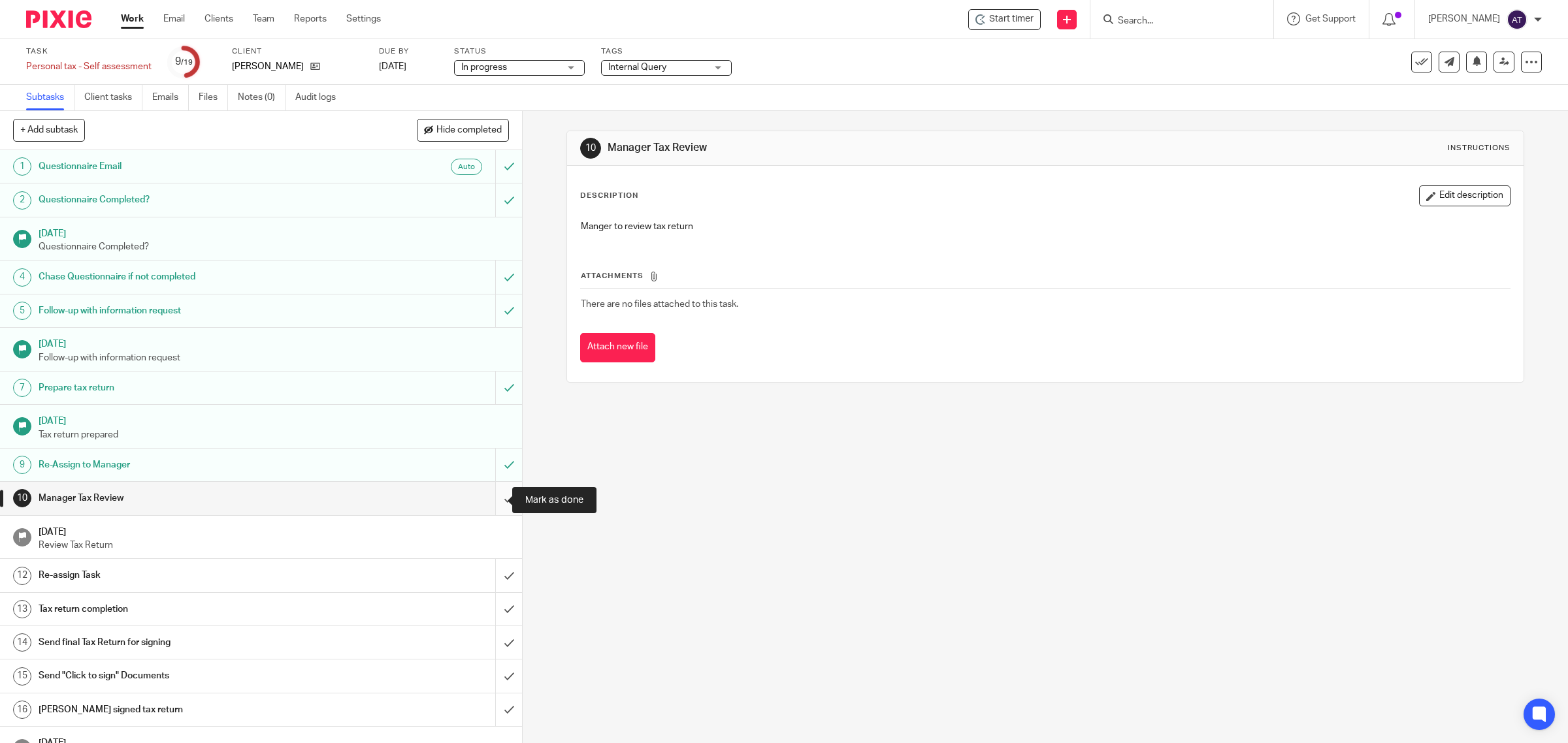
click at [492, 503] on input "submit" at bounding box center [261, 498] width 522 height 32
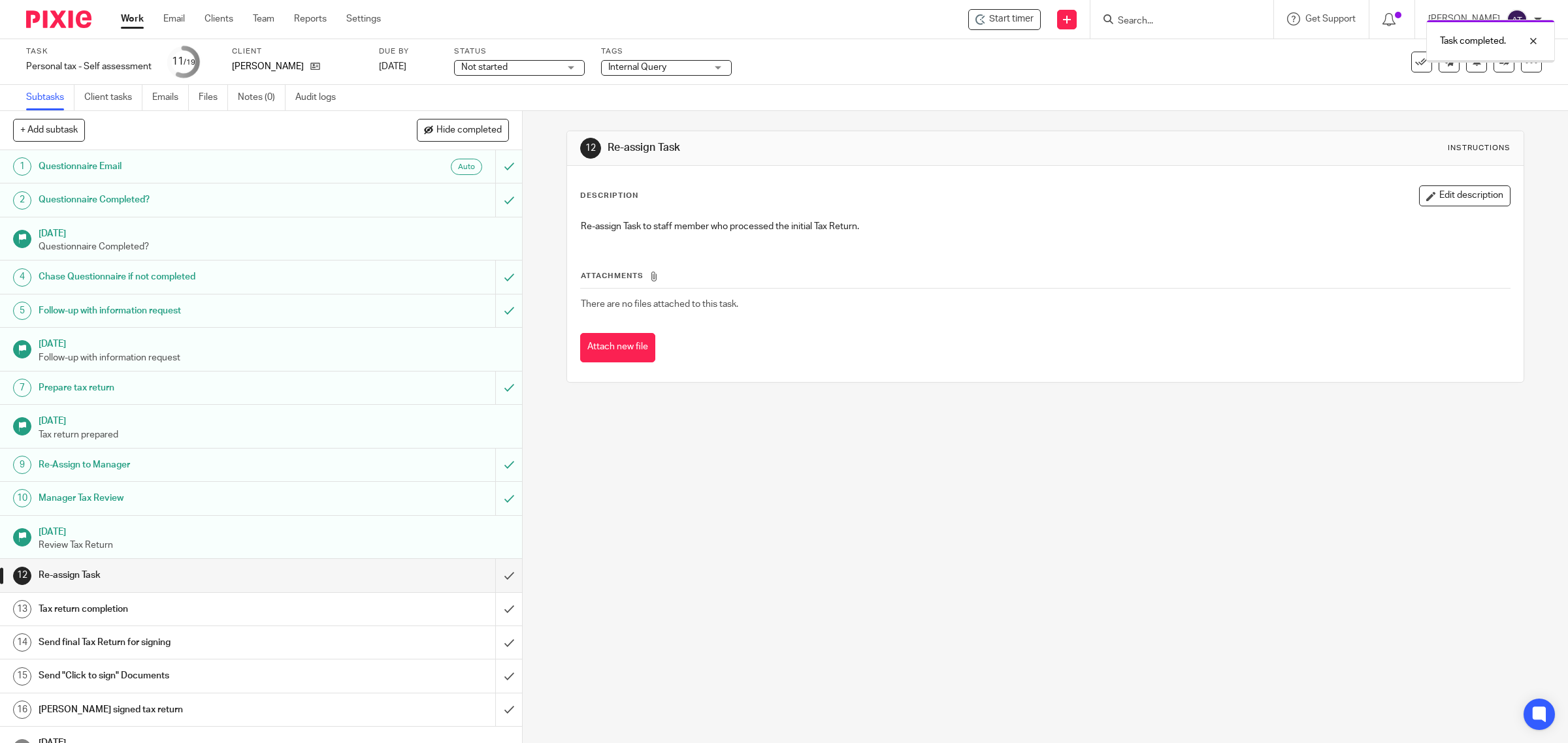
click at [494, 575] on input "submit" at bounding box center [261, 575] width 522 height 32
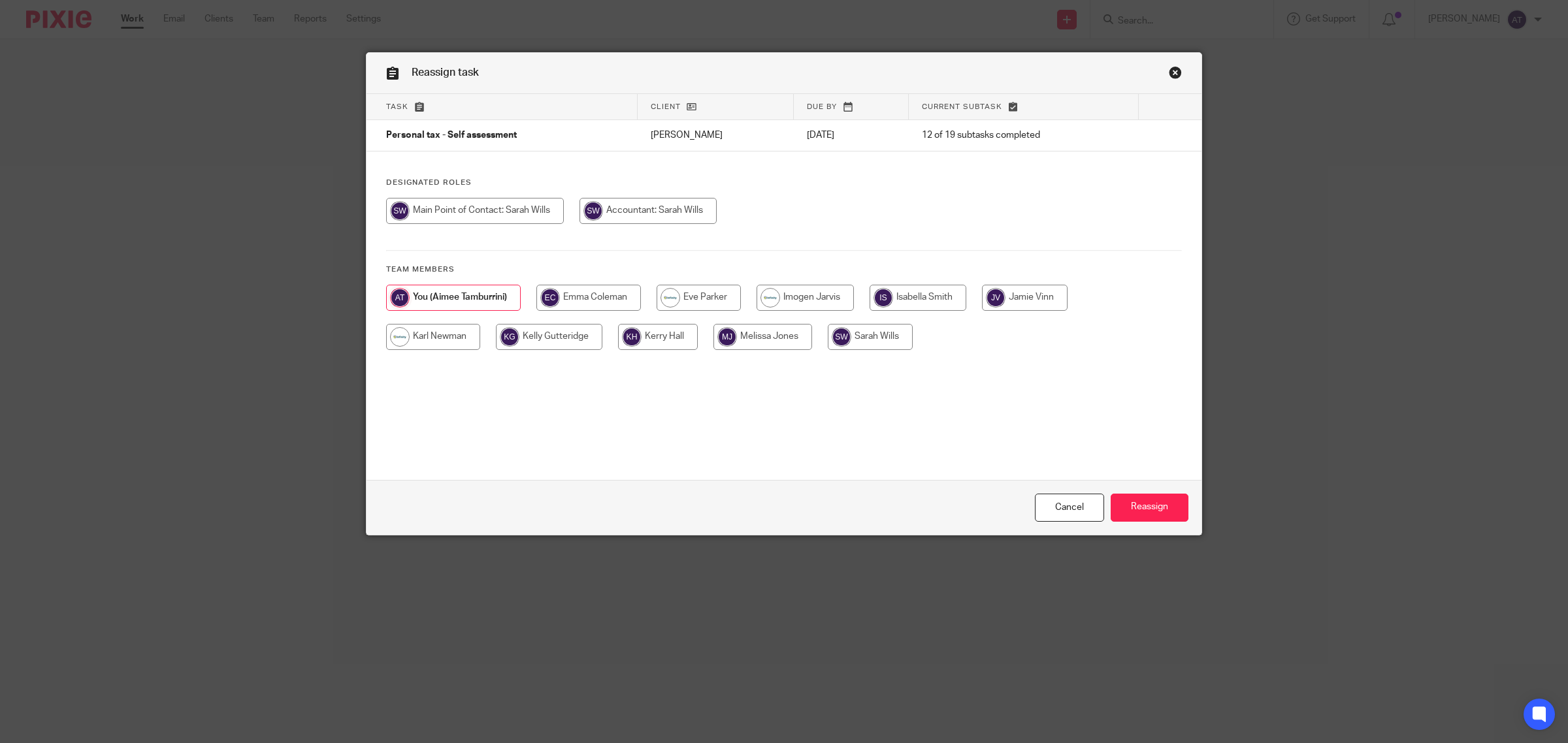
click at [869, 336] on input "radio" at bounding box center [870, 336] width 85 height 26
radio input "true"
click at [1150, 511] on input "Reassign" at bounding box center [1149, 507] width 77 height 28
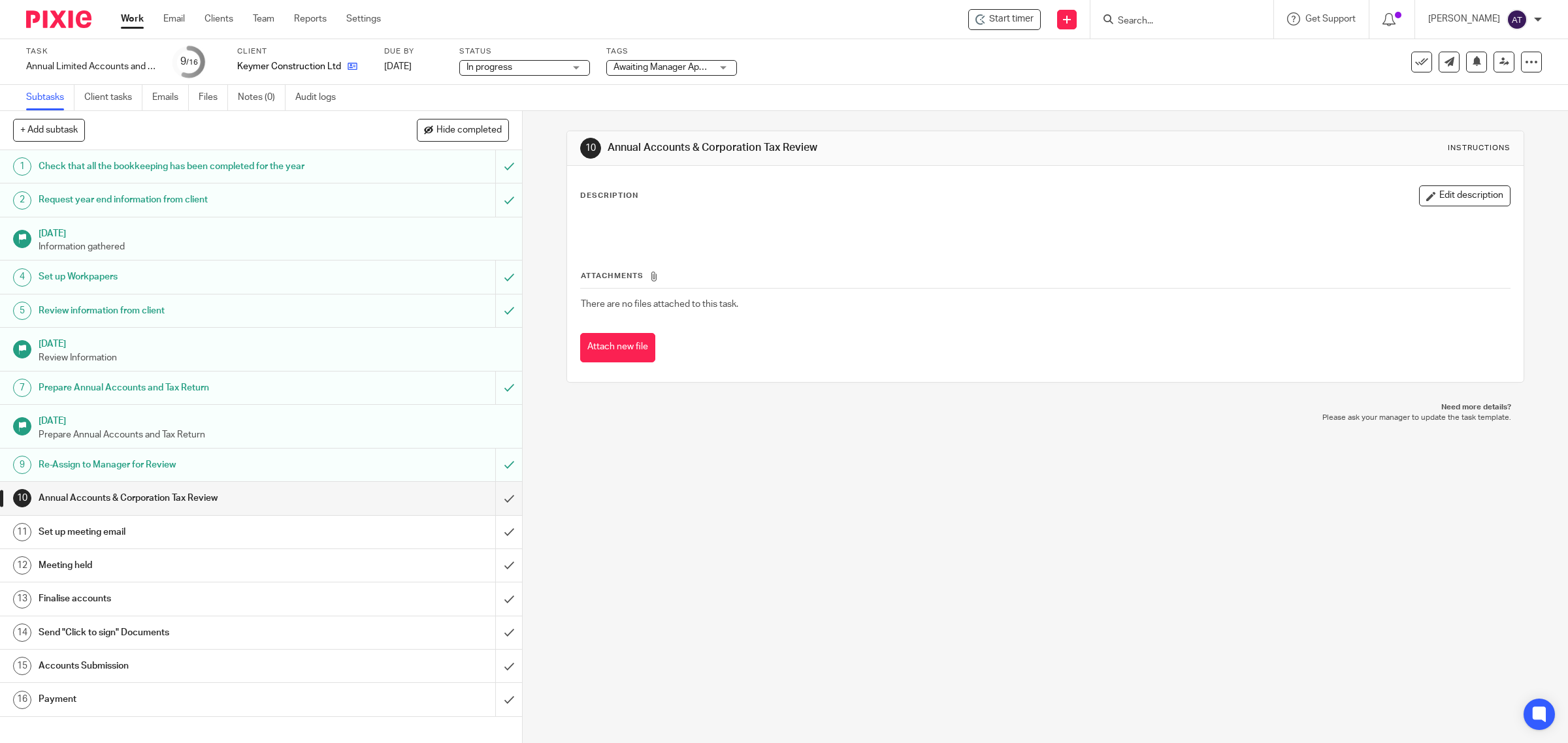
click at [350, 72] on link at bounding box center [349, 67] width 16 height 13
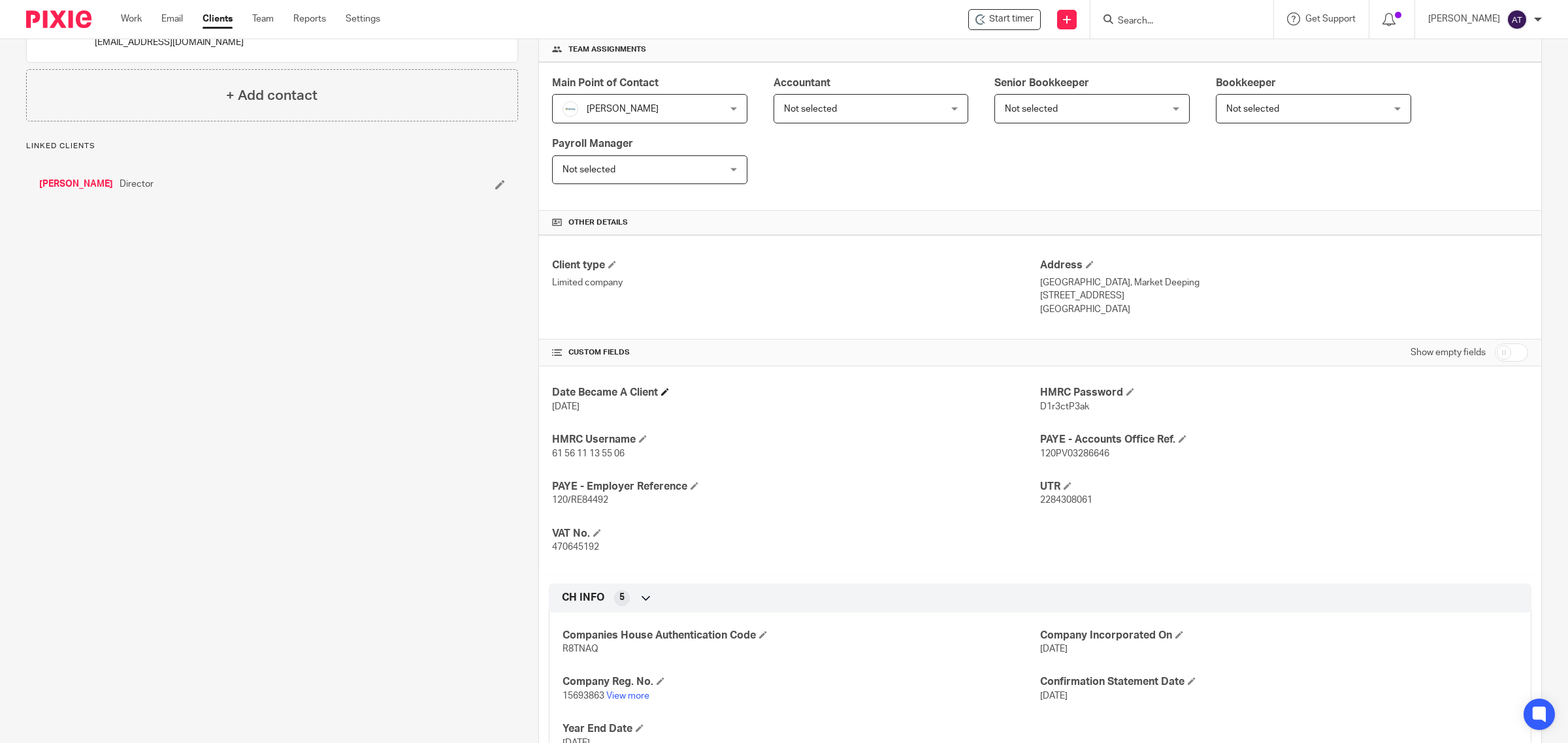
scroll to position [296, 0]
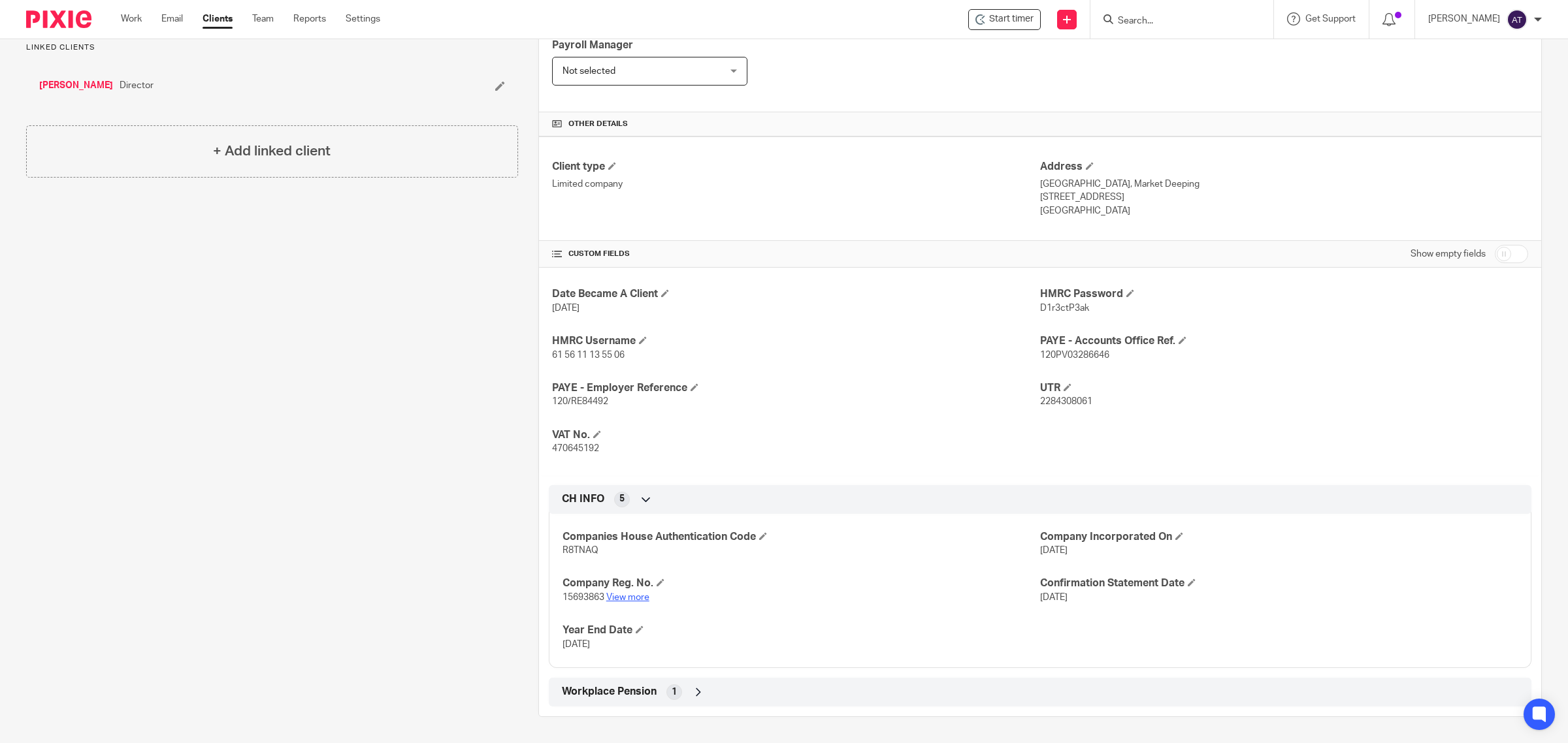
click at [615, 595] on link "View more" at bounding box center [628, 597] width 43 height 9
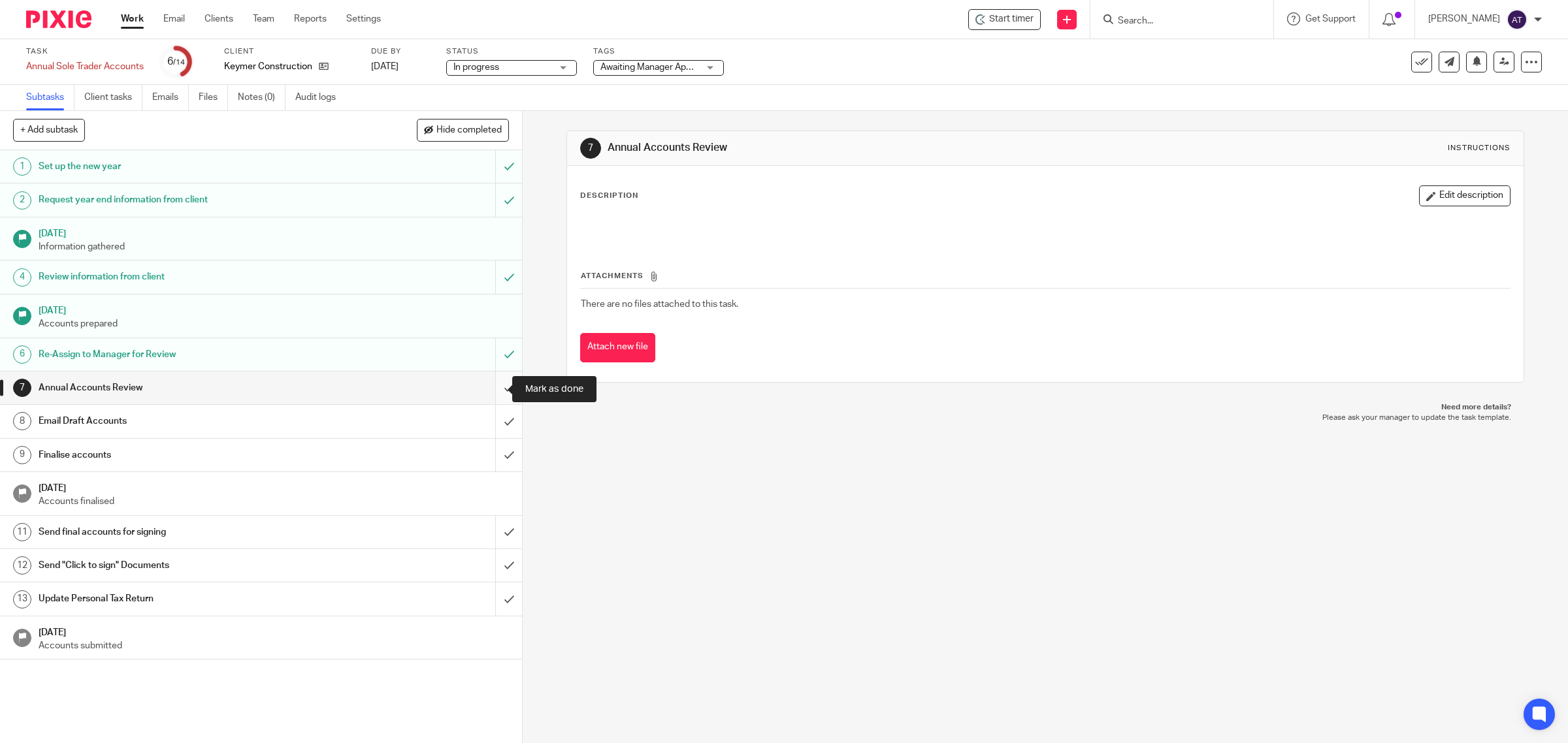
click at [492, 387] on input "submit" at bounding box center [261, 388] width 522 height 32
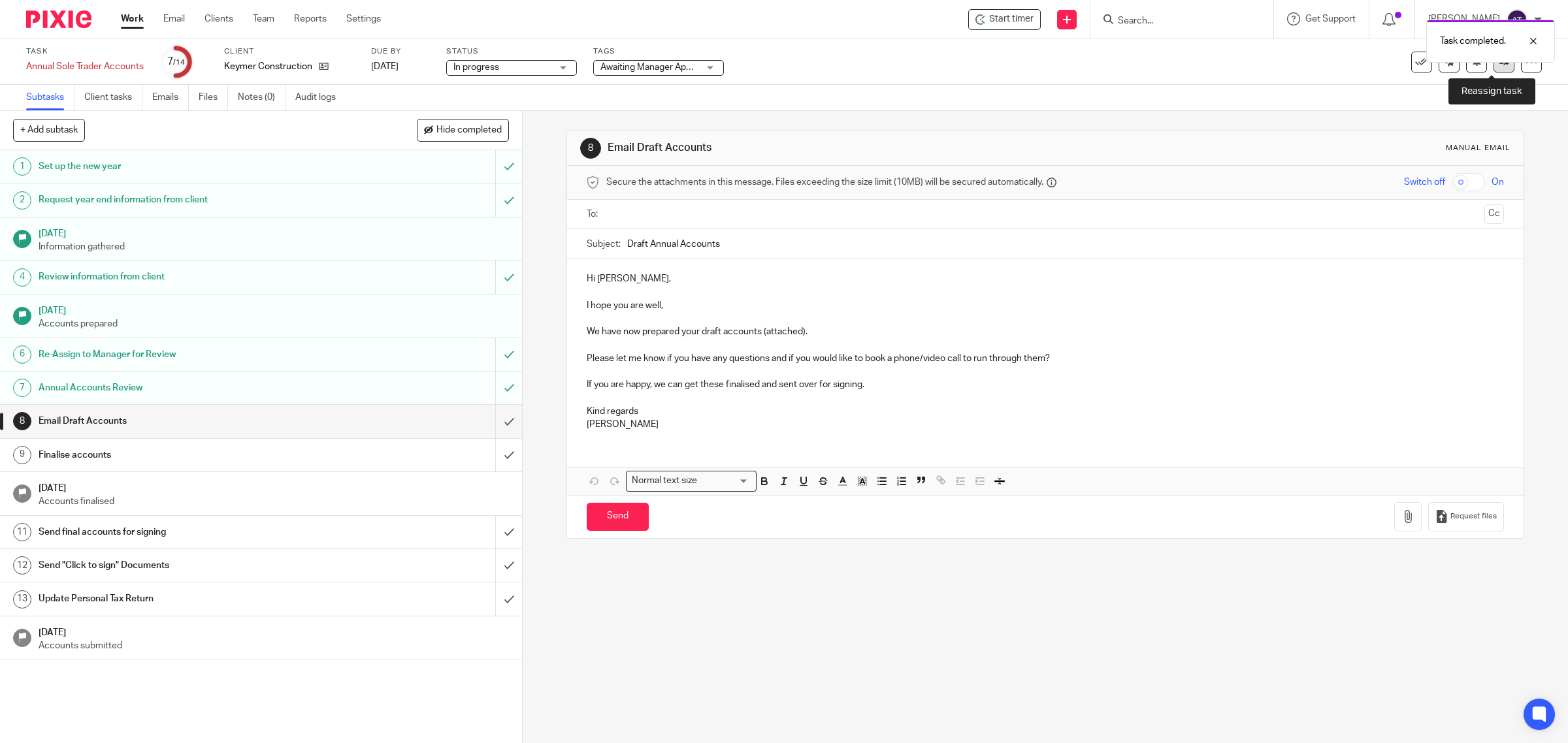
click at [1500, 69] on link at bounding box center [1503, 61] width 21 height 21
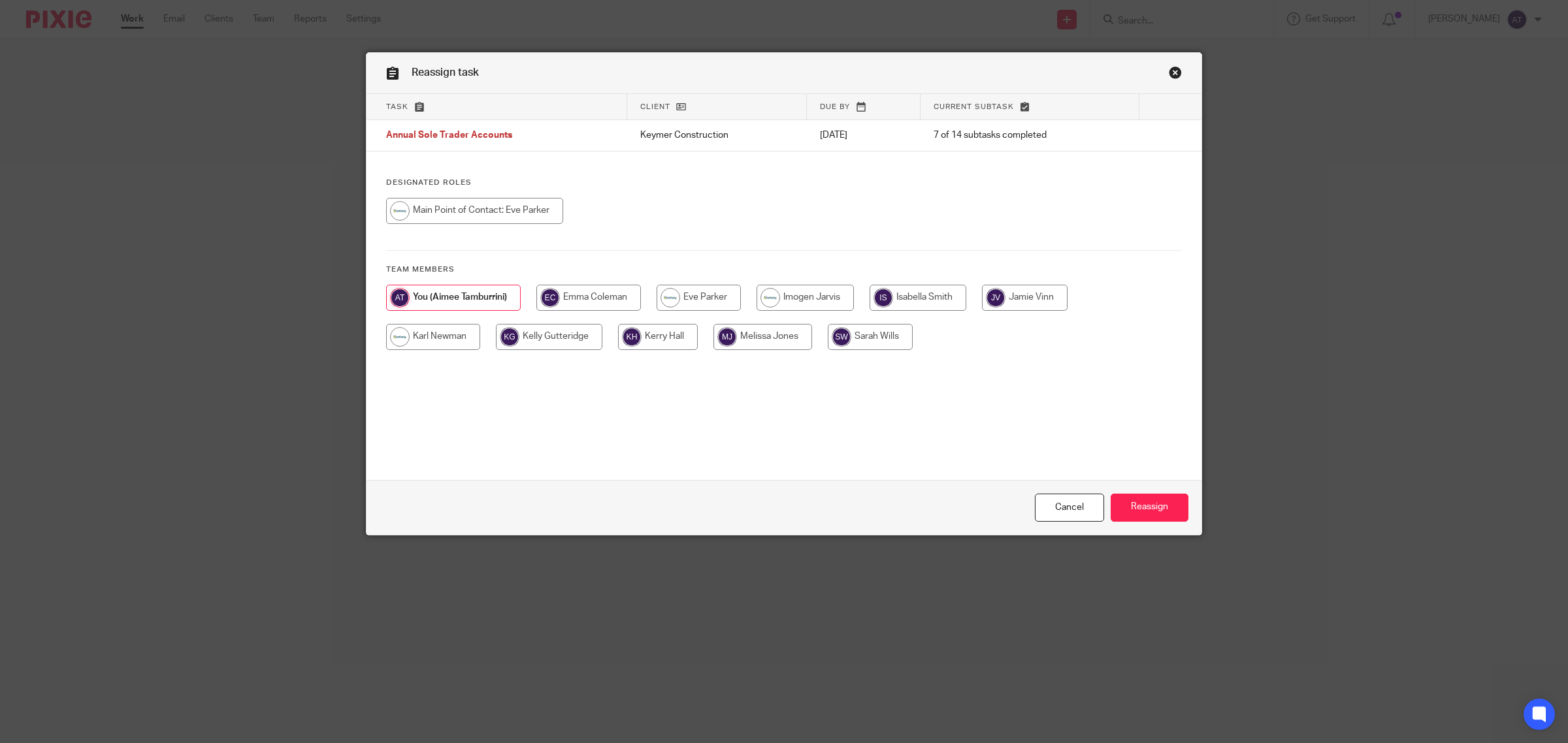
click at [861, 339] on input "radio" at bounding box center [870, 336] width 85 height 26
radio input "true"
click at [1145, 508] on input "Reassign" at bounding box center [1149, 507] width 77 height 28
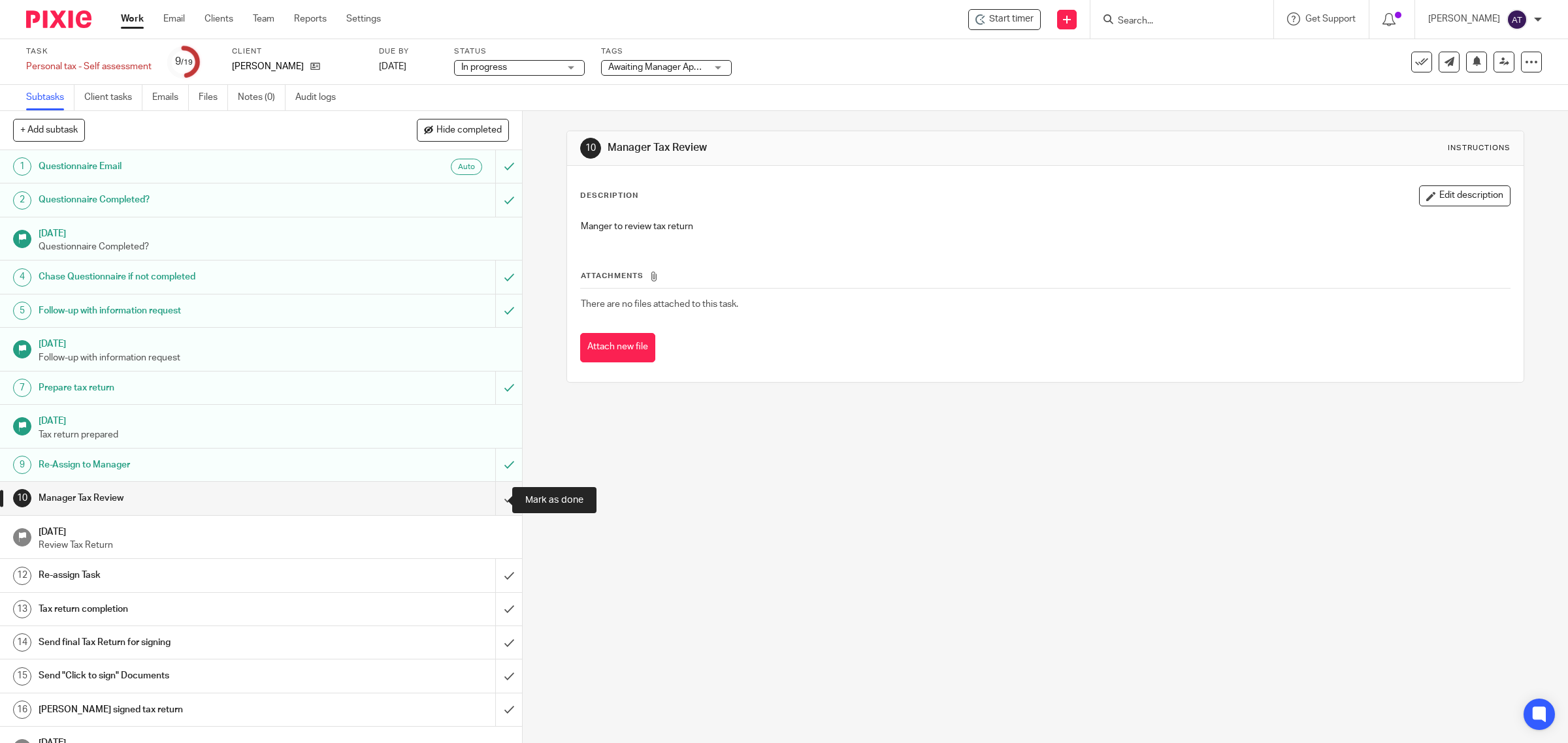
drag, startPoint x: 497, startPoint y: 501, endPoint x: 495, endPoint y: 525, distance: 24.1
click at [497, 501] on input "submit" at bounding box center [261, 498] width 522 height 32
click at [491, 581] on input "submit" at bounding box center [261, 575] width 522 height 32
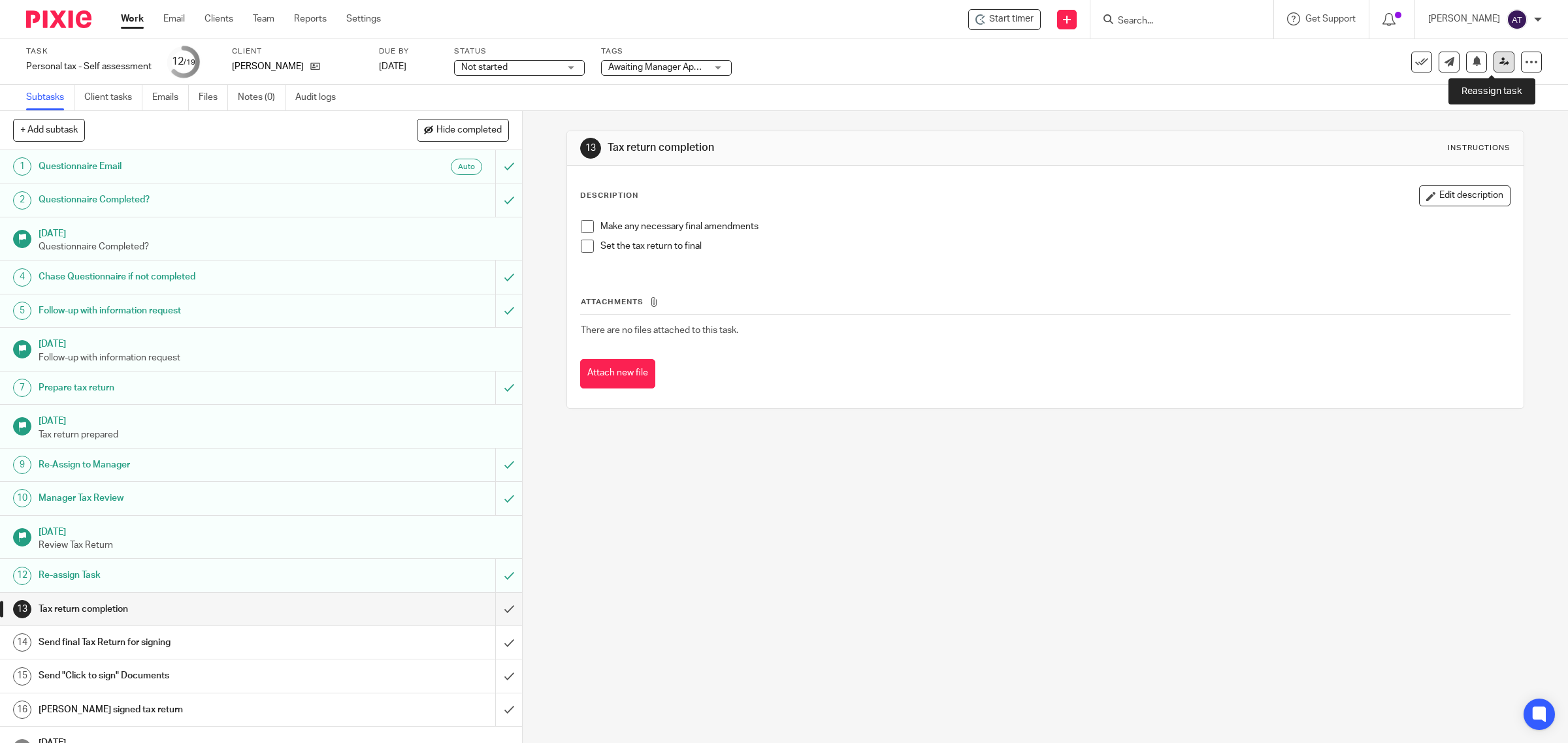
click at [1493, 67] on link at bounding box center [1503, 61] width 21 height 21
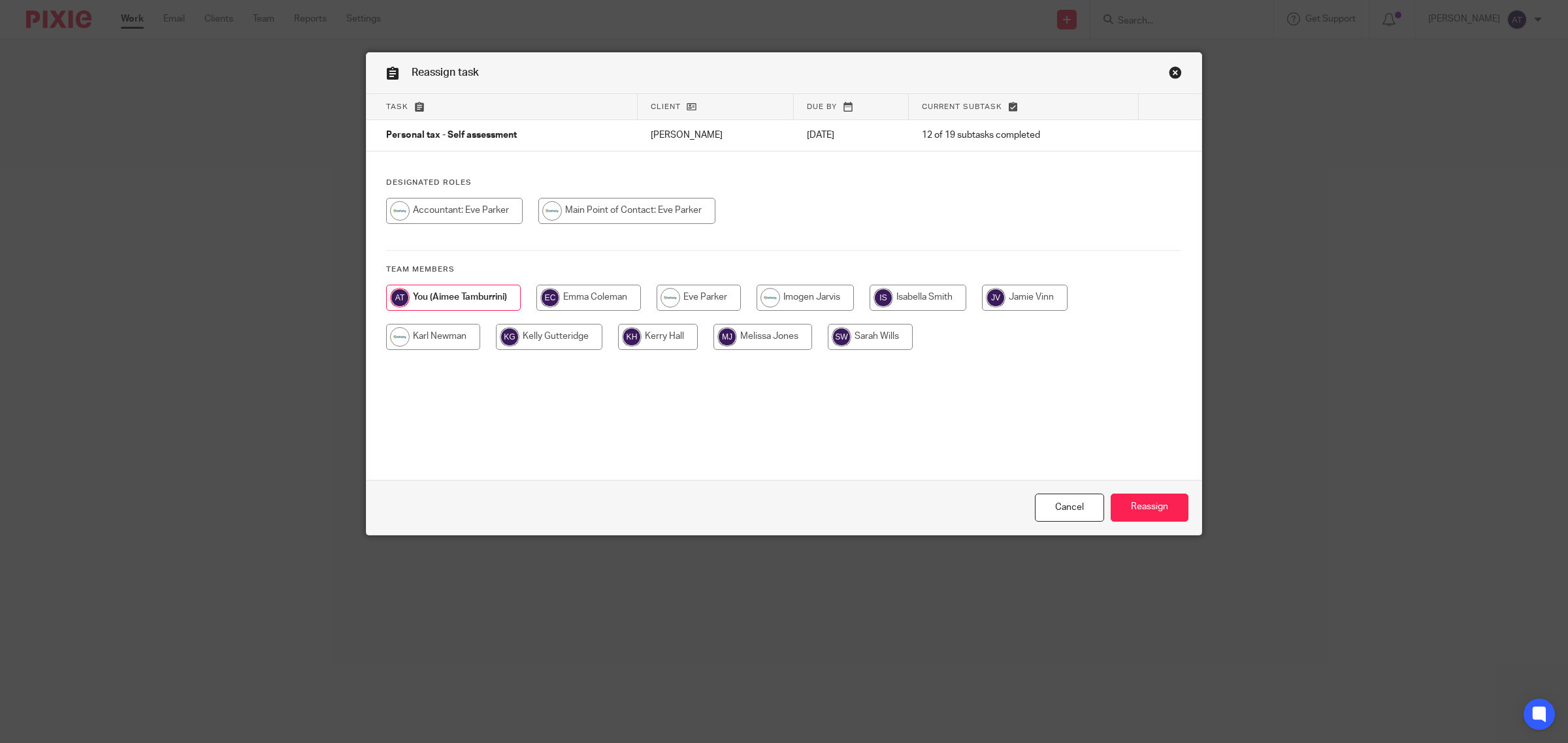
click at [886, 342] on input "radio" at bounding box center [870, 336] width 85 height 26
radio input "true"
click at [1145, 508] on input "Reassign" at bounding box center [1149, 507] width 77 height 28
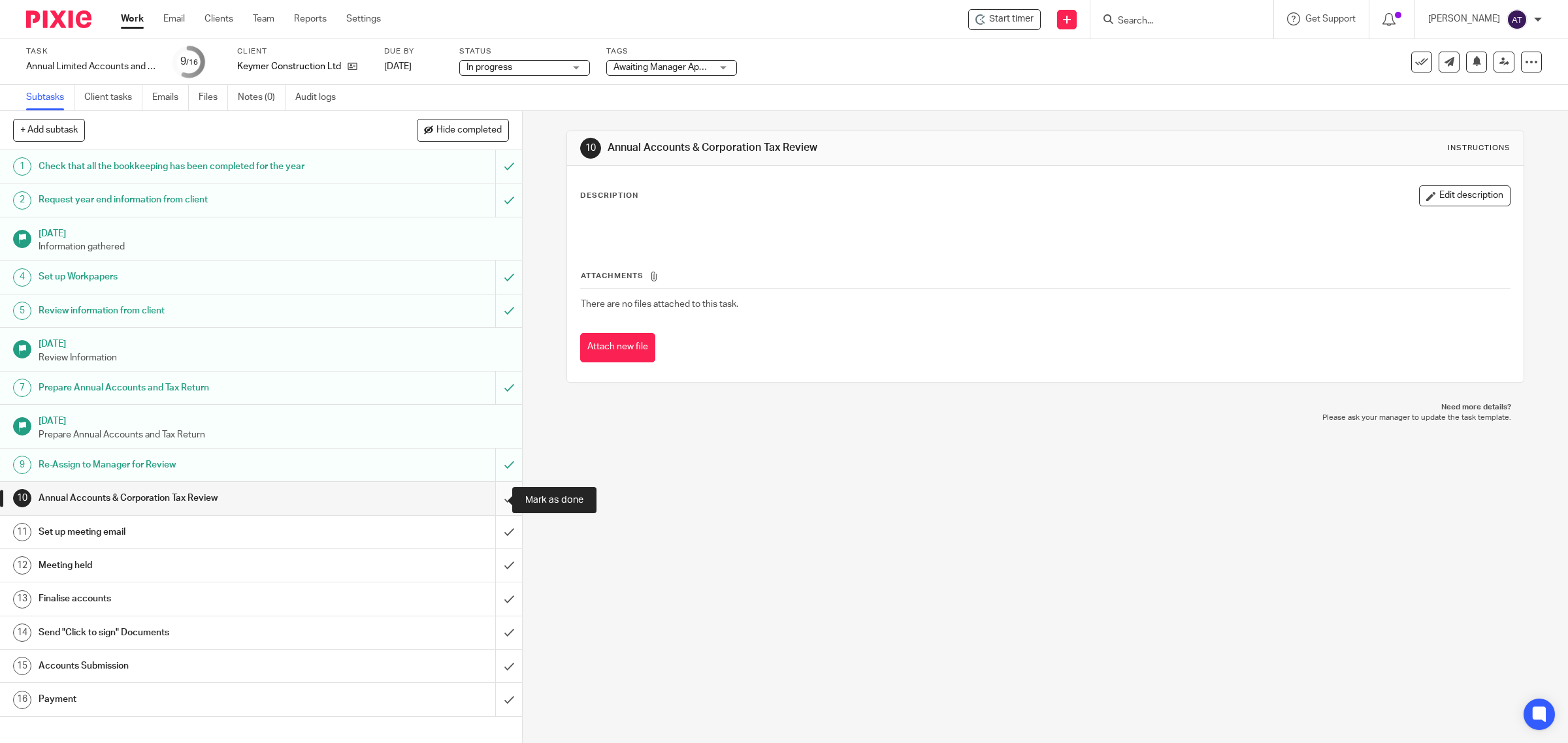
click at [490, 506] on input "submit" at bounding box center [261, 498] width 522 height 32
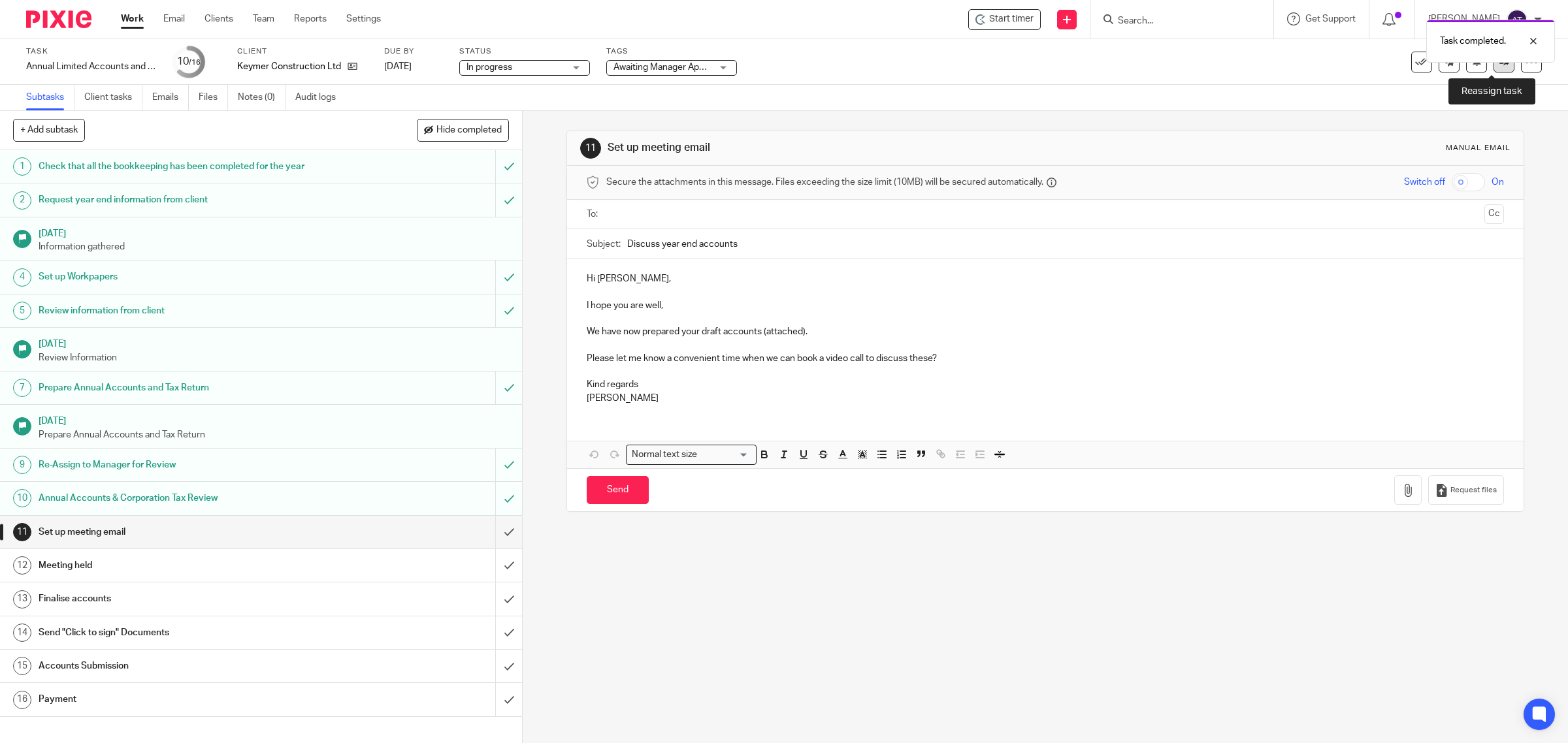
click at [1500, 64] on icon at bounding box center [1504, 61] width 10 height 10
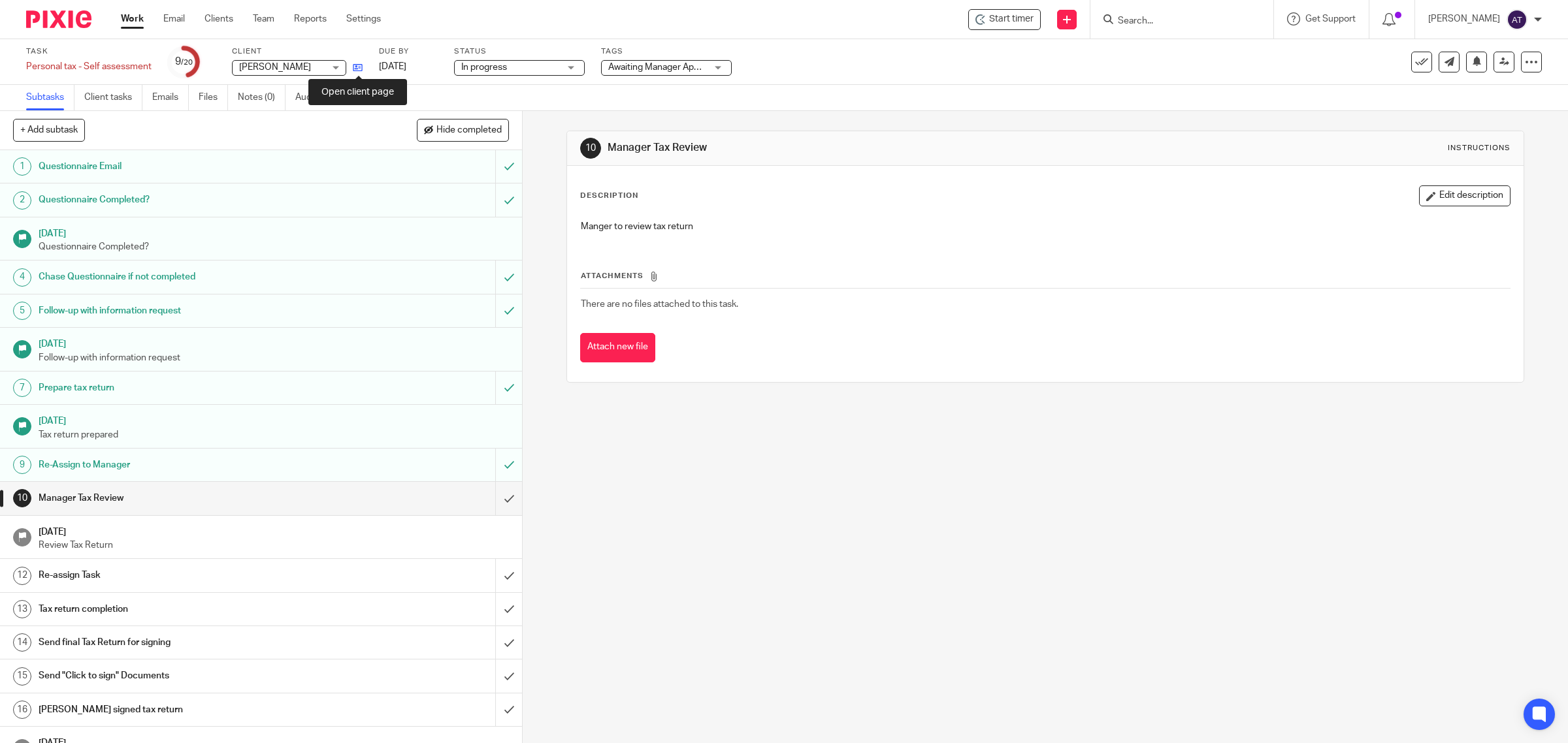
click at [360, 70] on icon at bounding box center [357, 67] width 10 height 10
click at [494, 501] on input "submit" at bounding box center [261, 498] width 522 height 32
click at [491, 582] on input "submit" at bounding box center [261, 575] width 522 height 32
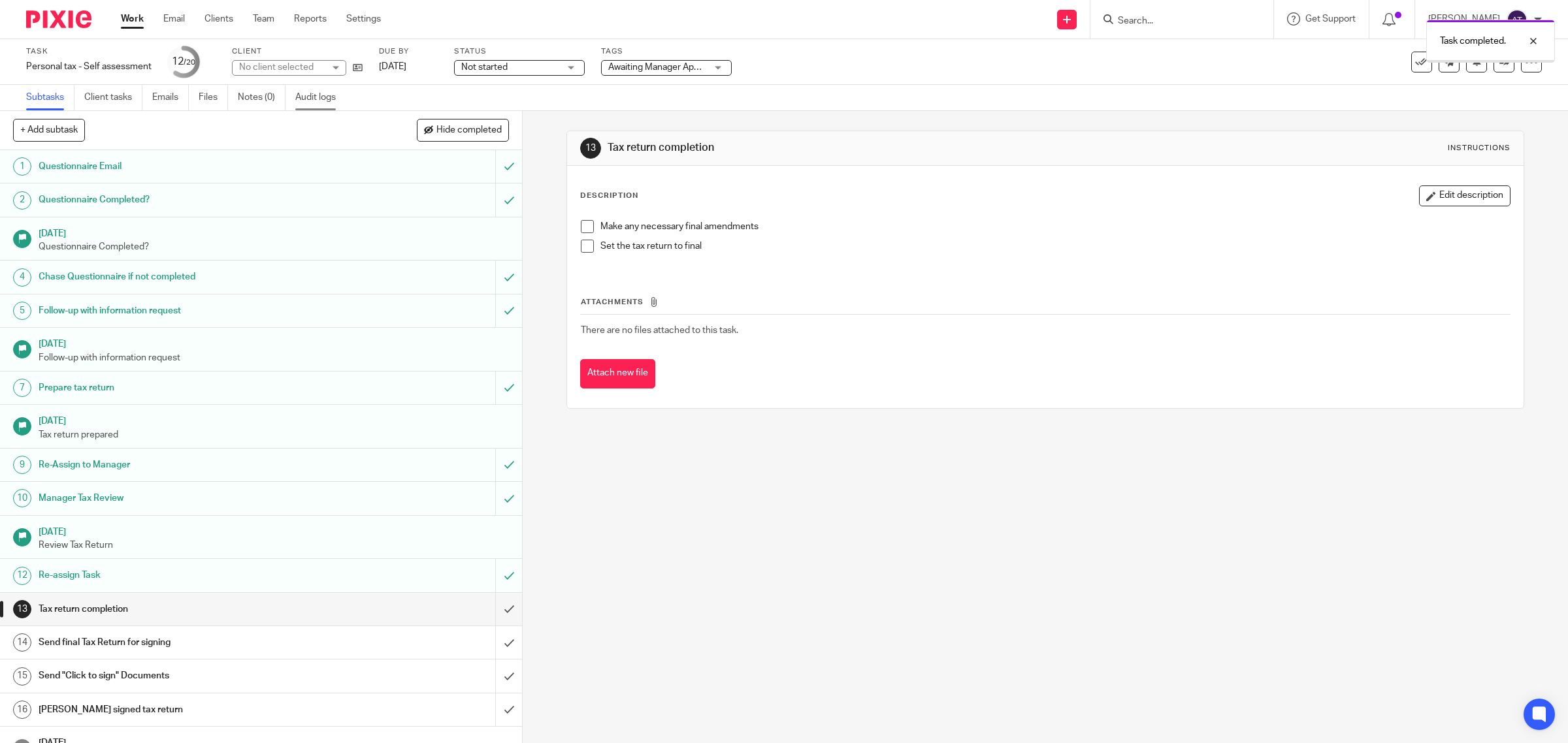
click at [328, 99] on link "Audit logs" at bounding box center [320, 97] width 50 height 25
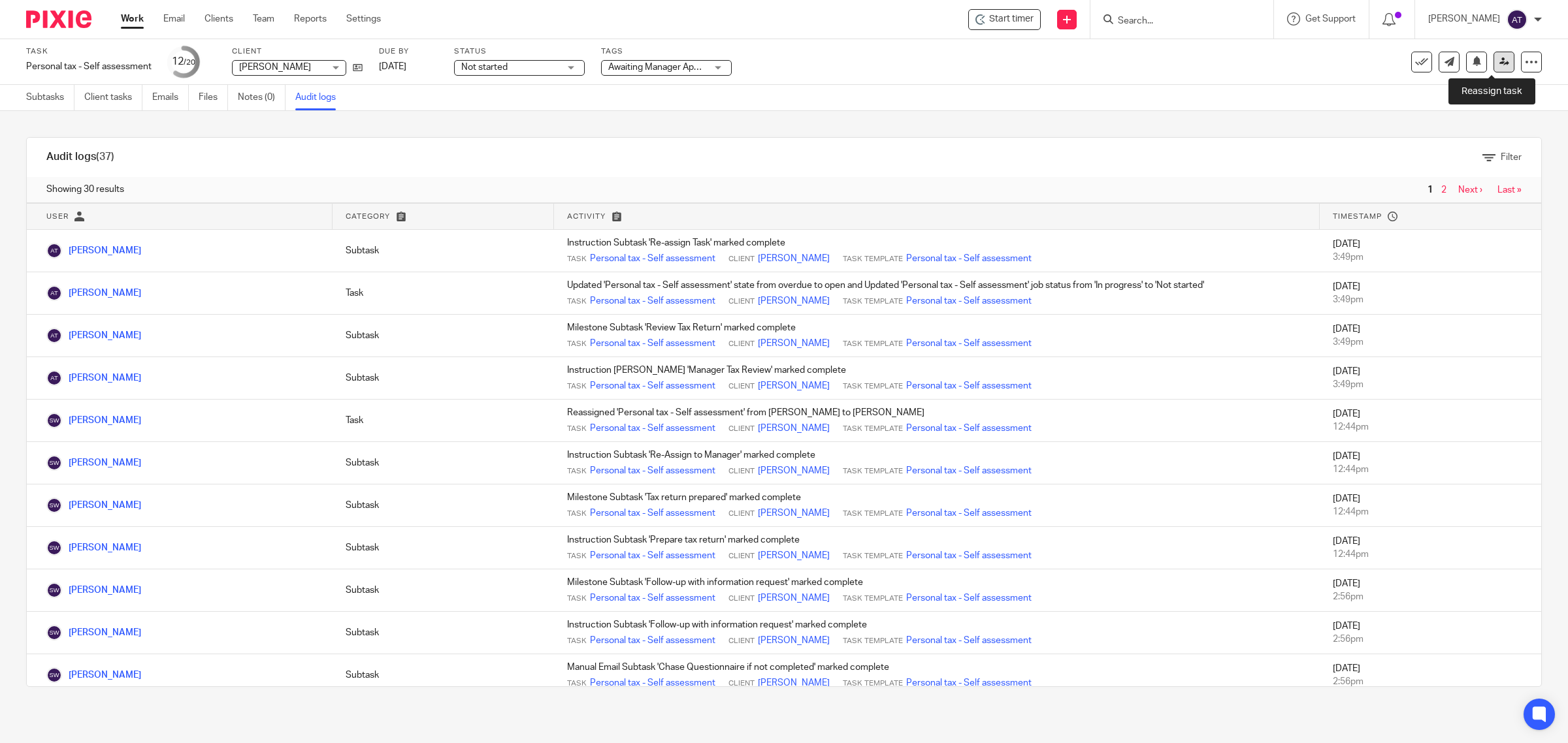
click at [1500, 61] on icon at bounding box center [1504, 61] width 10 height 10
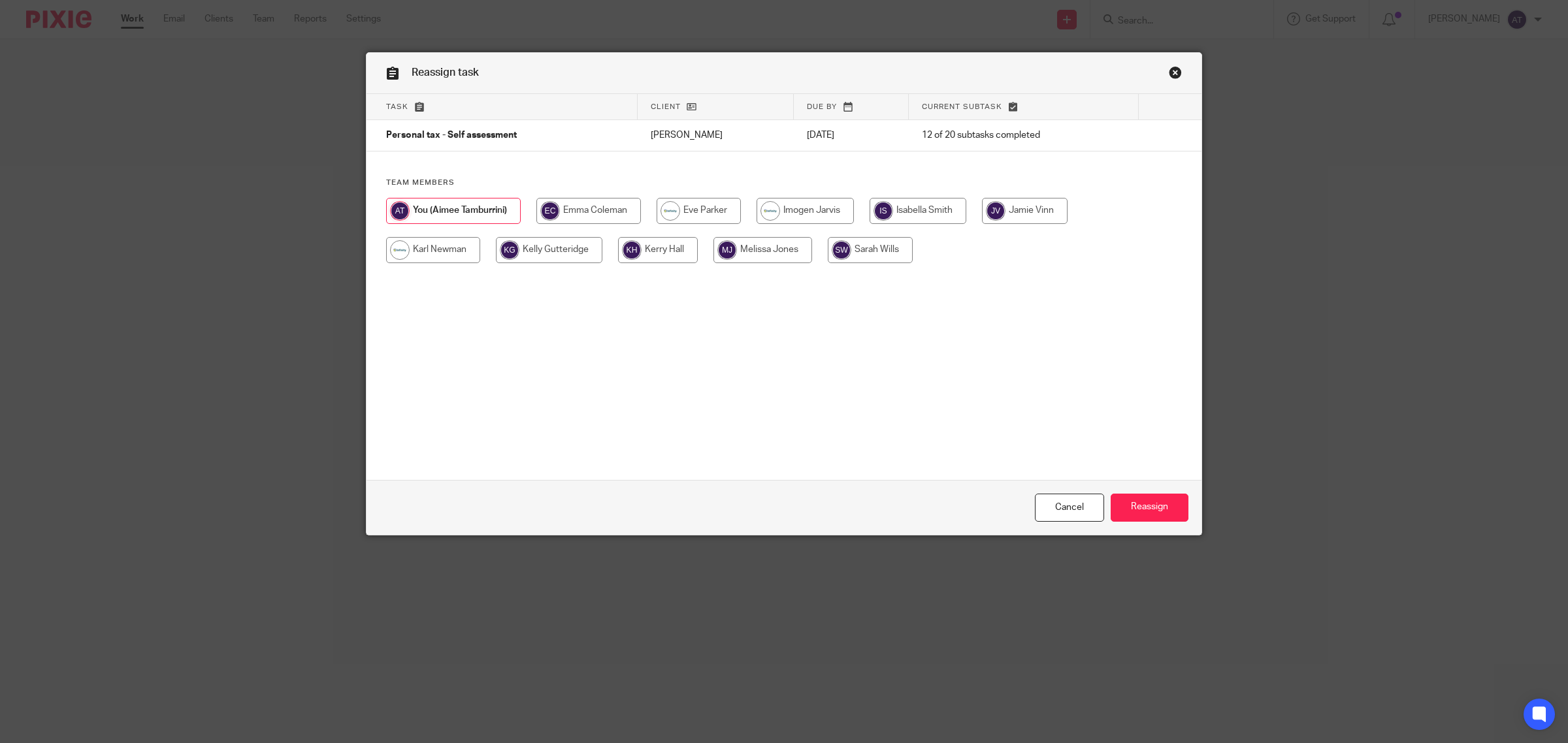
click at [847, 259] on input "radio" at bounding box center [870, 249] width 85 height 26
radio input "true"
click at [1164, 510] on input "Reassign" at bounding box center [1149, 507] width 77 height 28
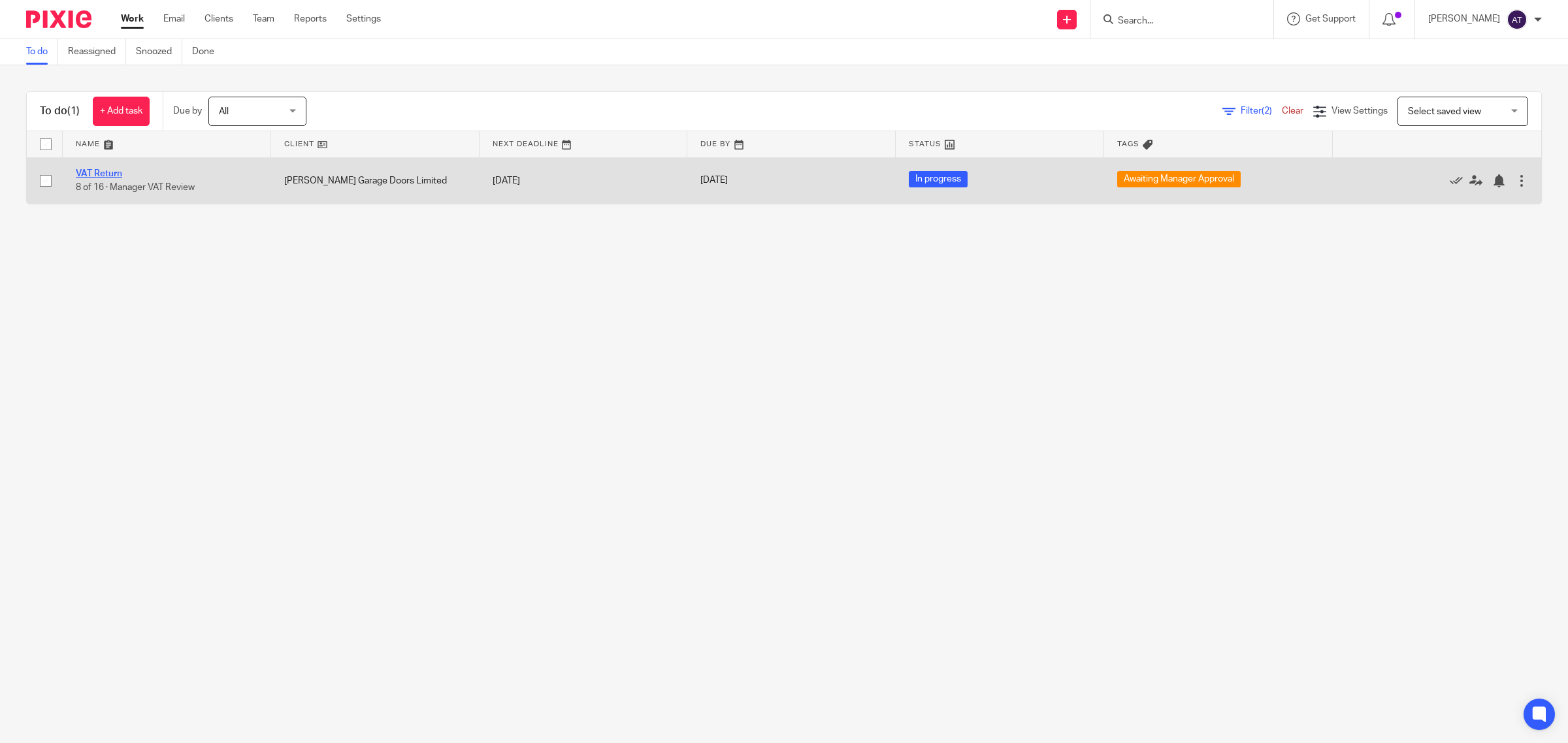
click at [102, 173] on link "VAT Return" at bounding box center [99, 174] width 47 height 9
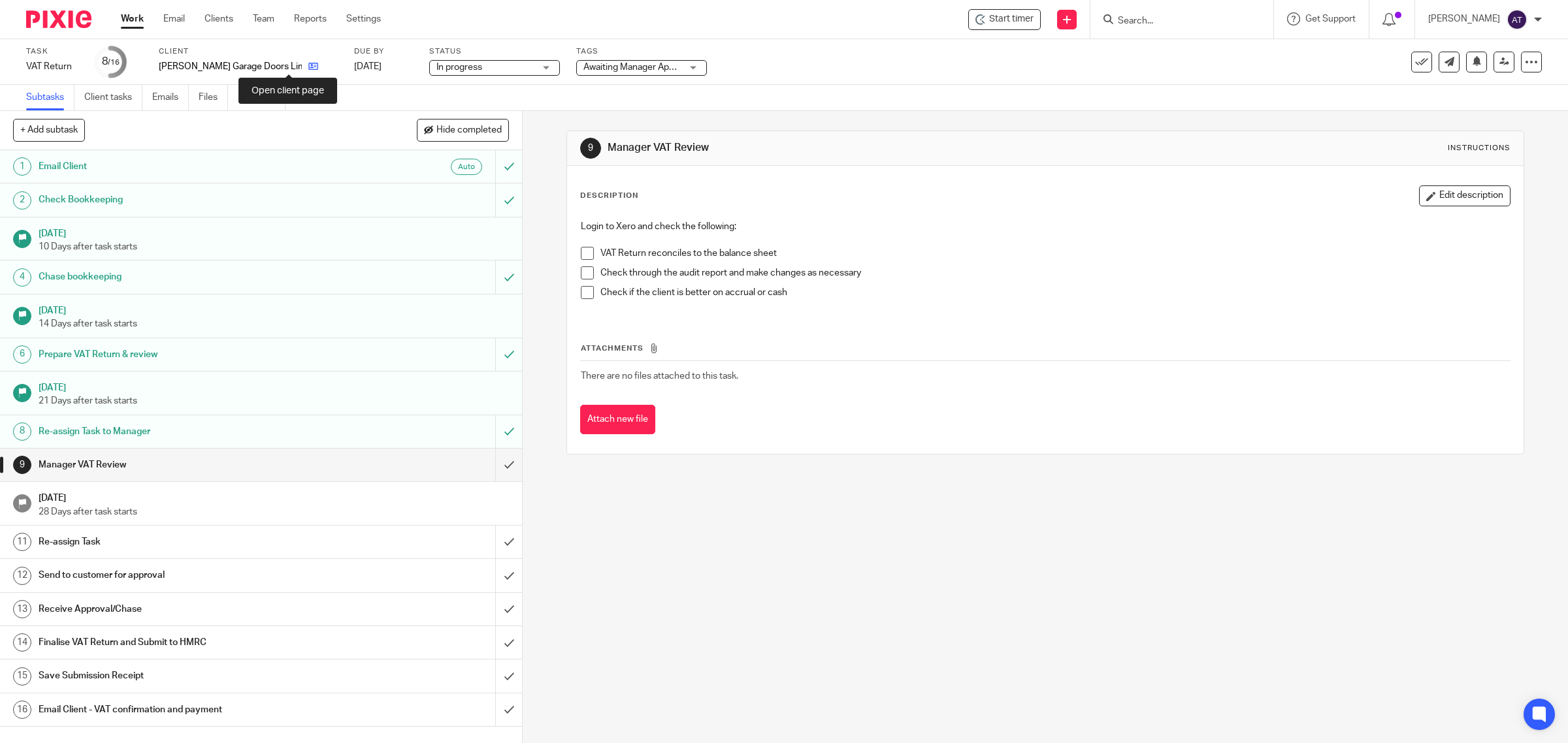
click at [309, 68] on icon at bounding box center [313, 66] width 10 height 10
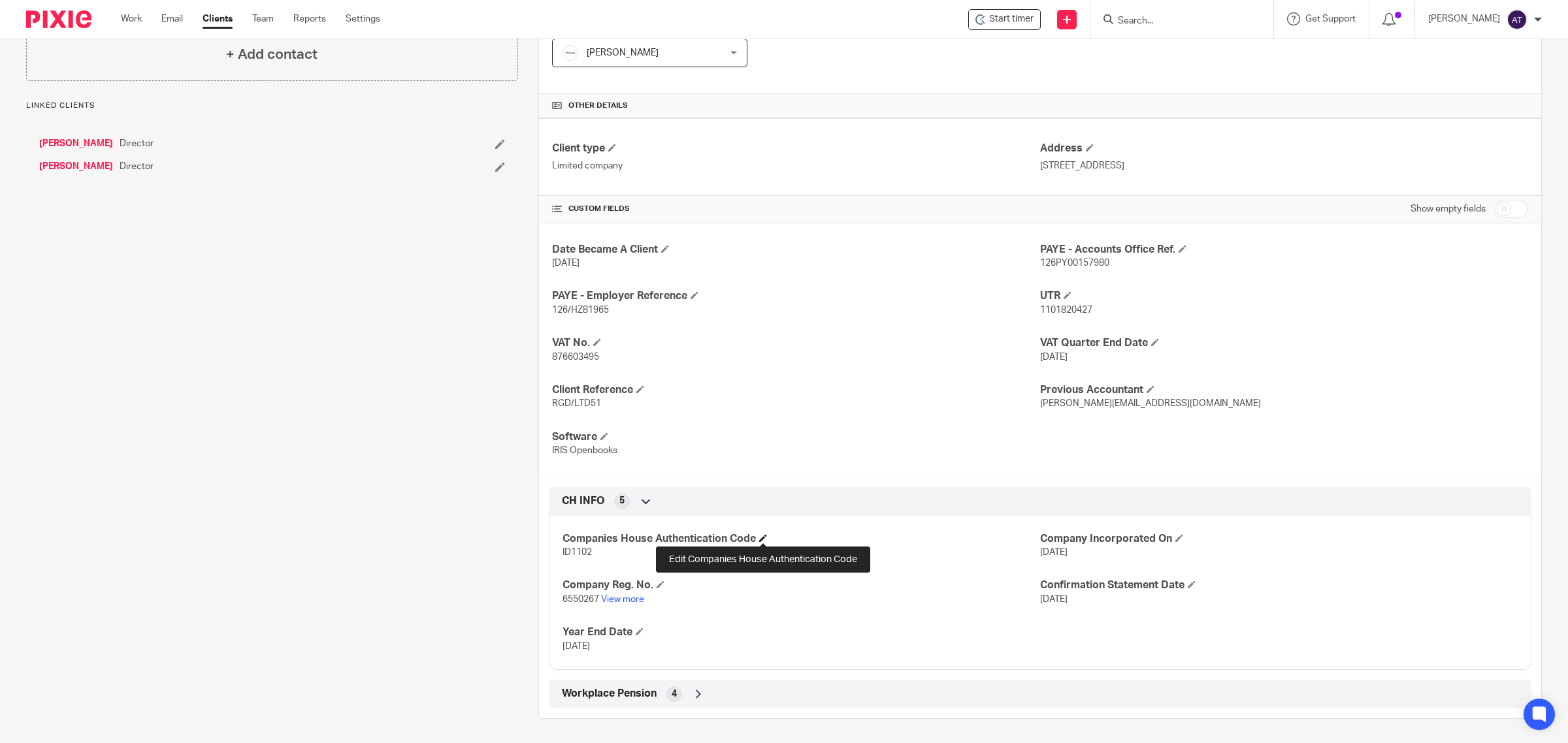
scroll to position [317, 0]
drag, startPoint x: 599, startPoint y: 354, endPoint x: 544, endPoint y: 358, distance: 55.1
click at [544, 358] on div "Date Became A Client 23 Mar 2021 PAYE - Accounts Office Ref. 126PY00157980 PAYE…" at bounding box center [1040, 348] width 1002 height 254
copy span "876603495"
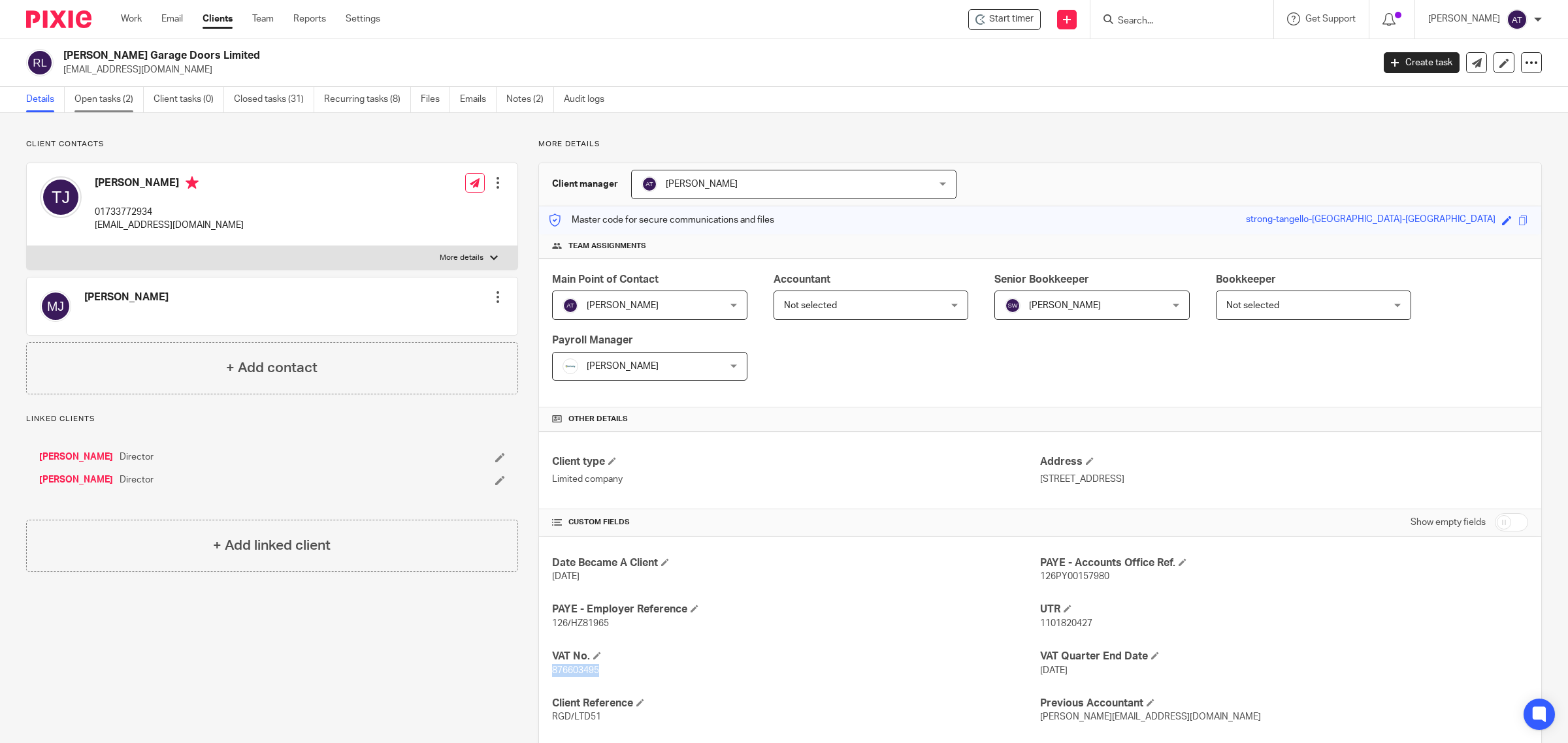
click at [95, 99] on link "Open tasks (2)" at bounding box center [109, 100] width 69 height 25
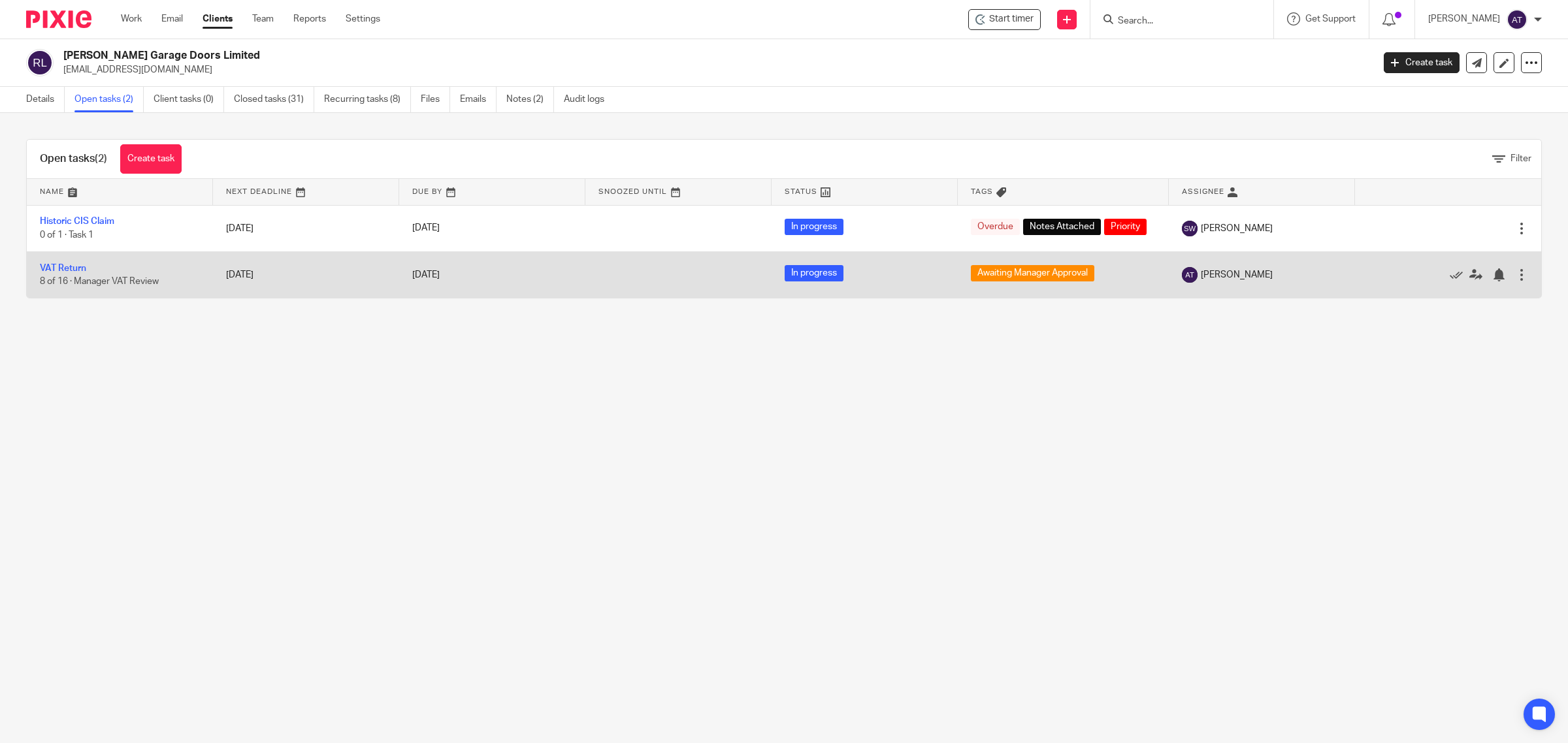
click at [66, 259] on td "VAT Return 8 of 16 · Manager VAT Review" at bounding box center [120, 274] width 186 height 47
click at [63, 264] on link "VAT Return" at bounding box center [63, 268] width 47 height 9
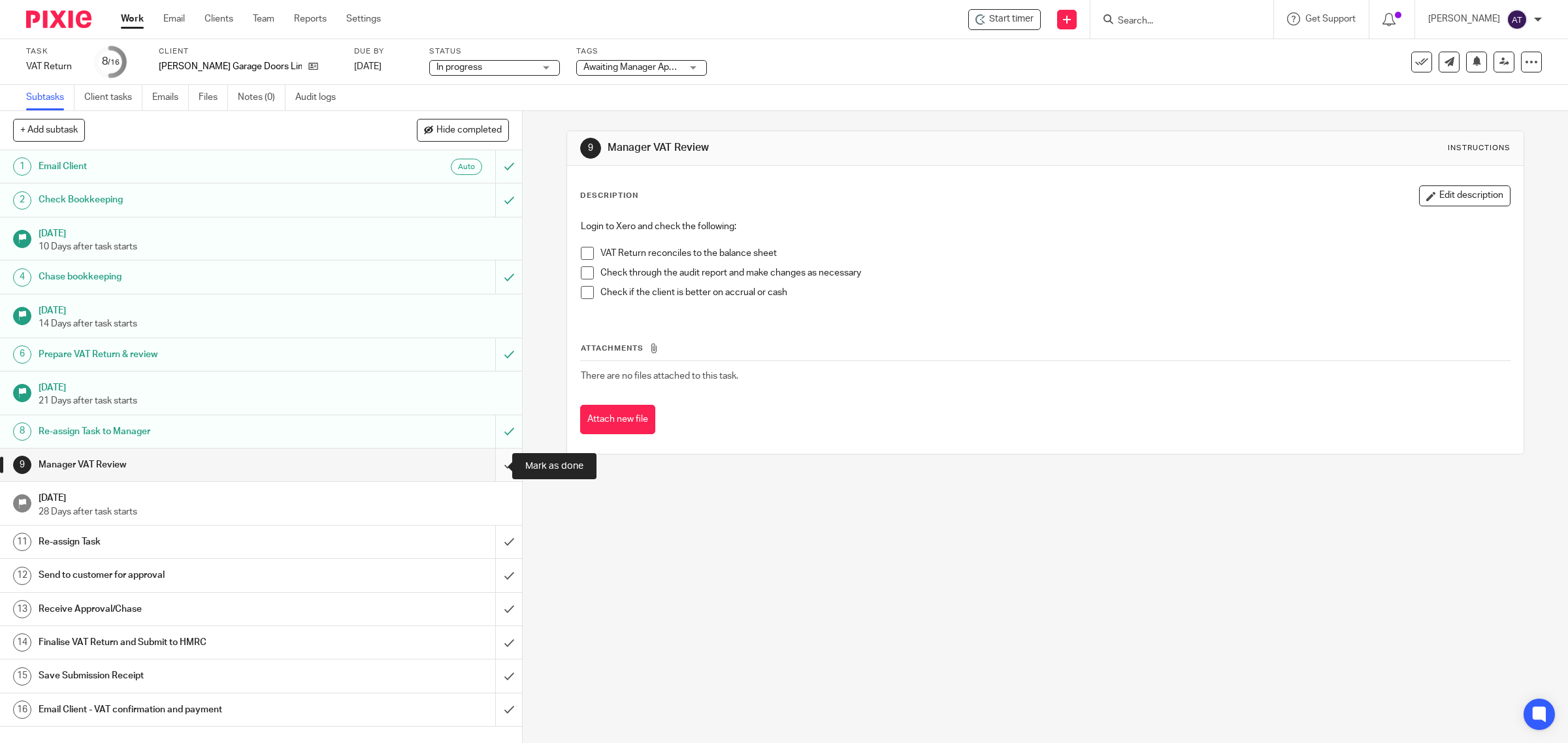
click at [493, 464] on input "submit" at bounding box center [261, 465] width 522 height 32
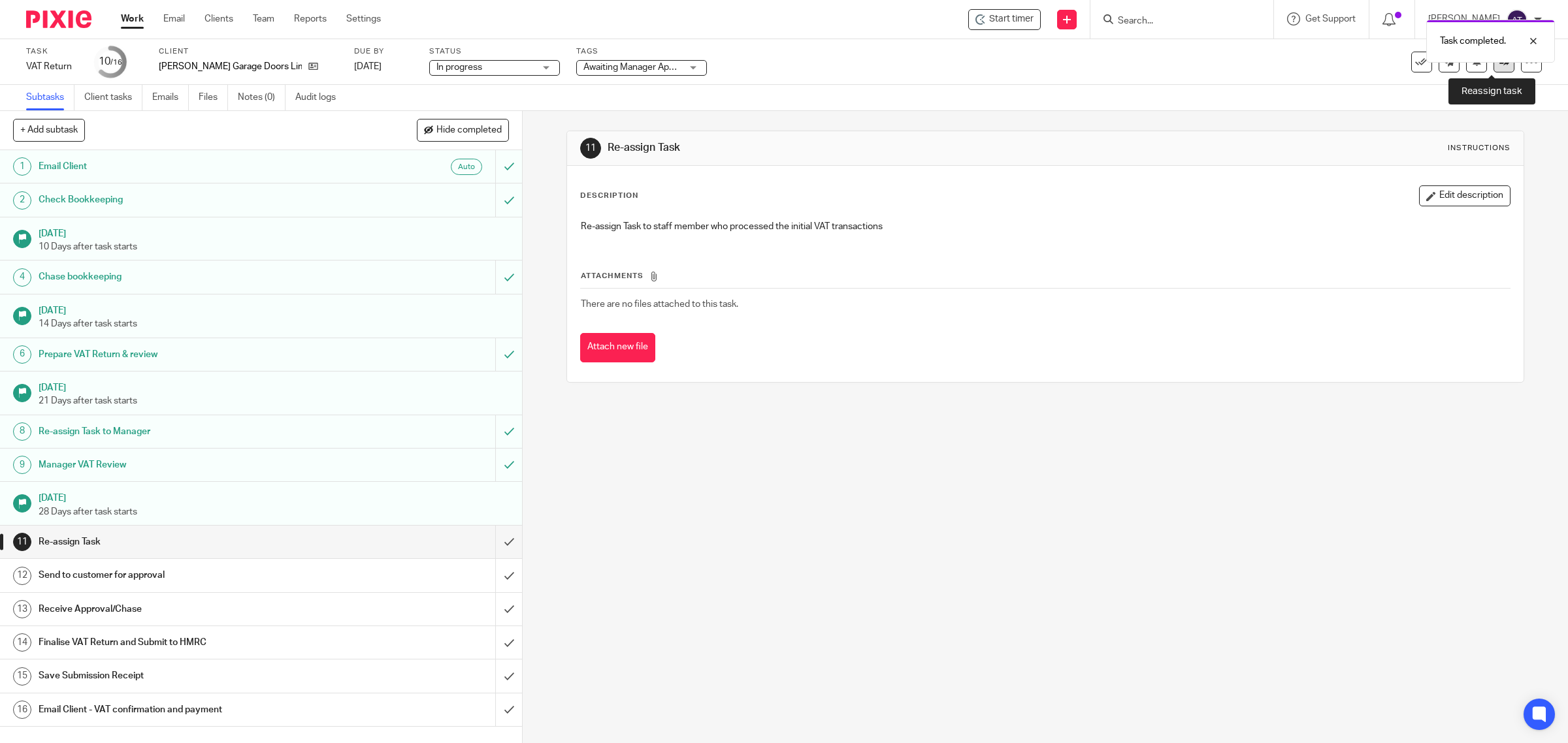
click at [1500, 66] on icon at bounding box center [1504, 61] width 10 height 10
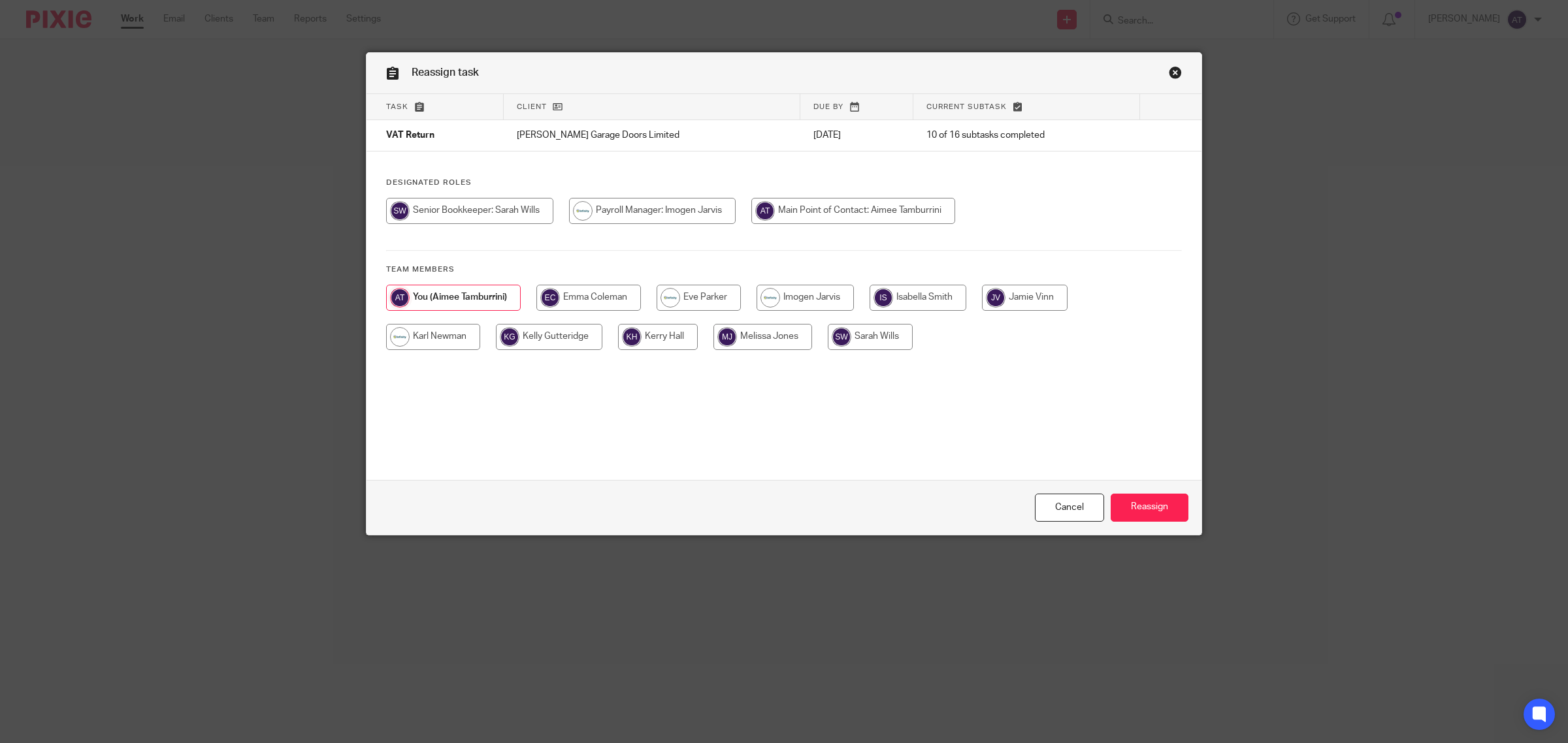
click at [852, 333] on input "radio" at bounding box center [870, 336] width 85 height 26
radio input "true"
click at [1148, 507] on input "Reassign" at bounding box center [1149, 507] width 77 height 28
